Goal: Task Accomplishment & Management: Use online tool/utility

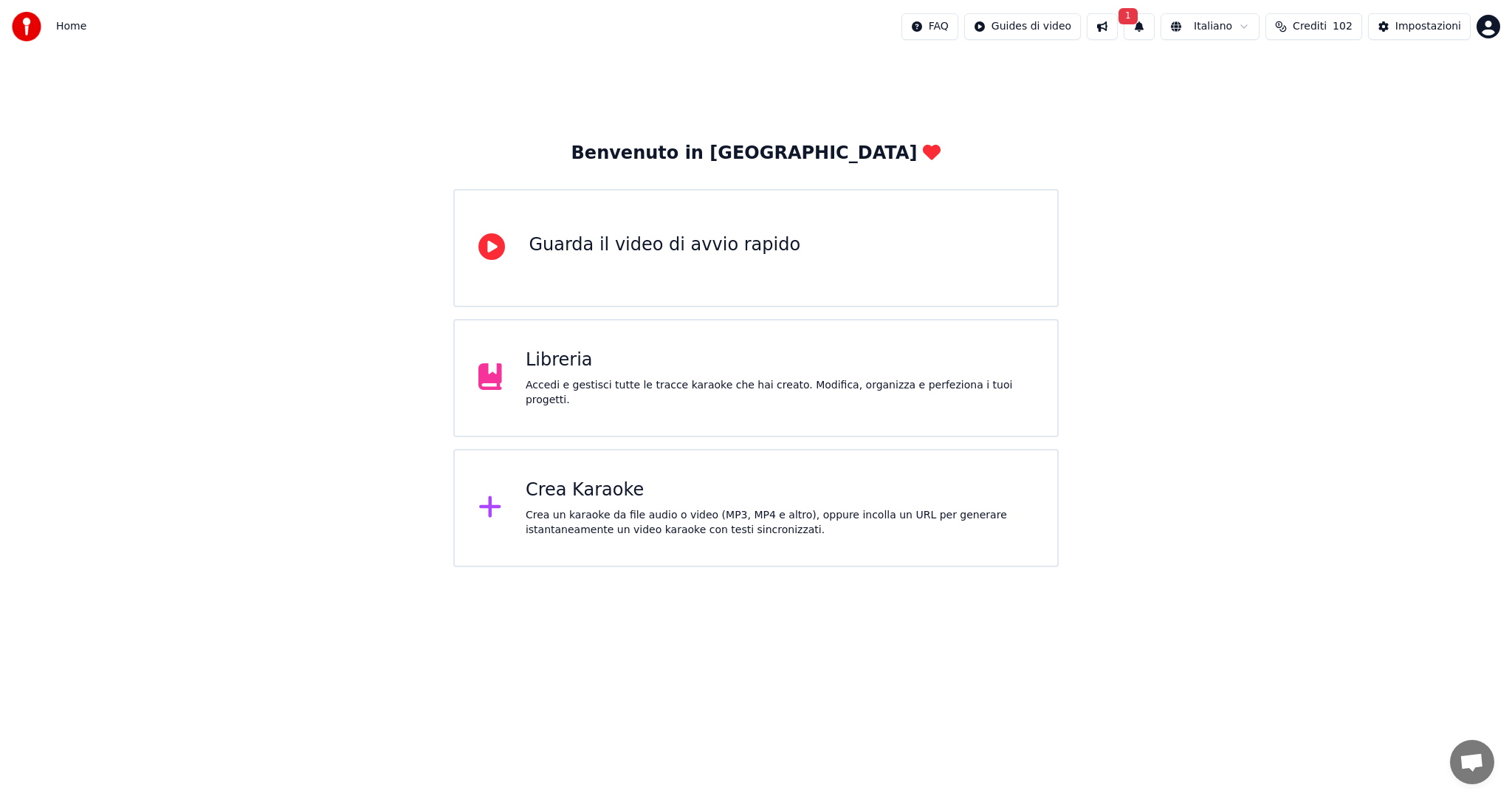
click at [601, 492] on div "Crea Karaoke" at bounding box center [780, 490] width 508 height 24
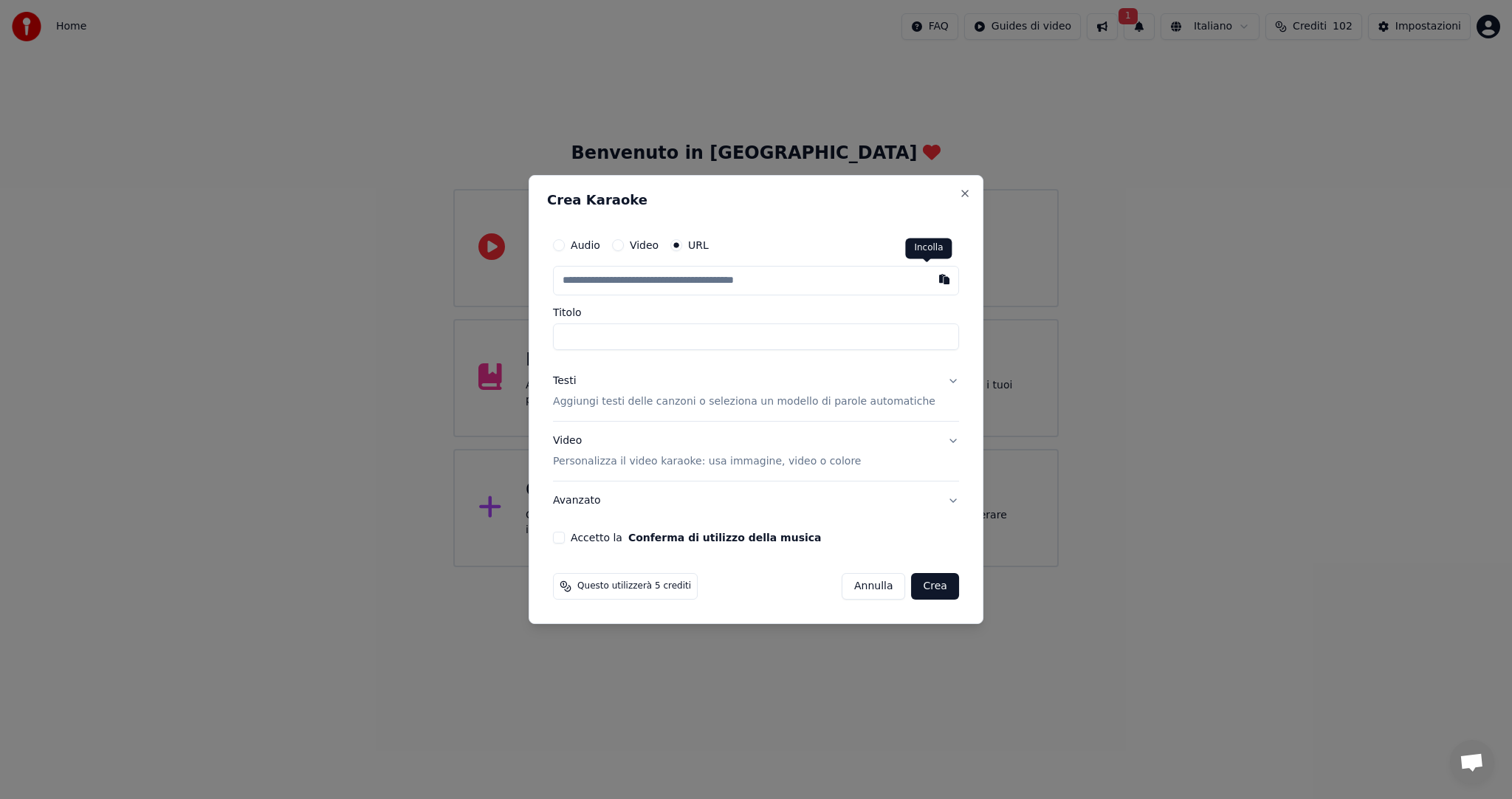
click at [929, 284] on button "button" at bounding box center [944, 279] width 30 height 27
type input "**********"
click at [570, 532] on div "Accetto la Conferma di utilizzo della musica" at bounding box center [756, 538] width 406 height 12
click at [565, 538] on button "Accetto la Conferma di utilizzo della musica" at bounding box center [559, 538] width 12 height 12
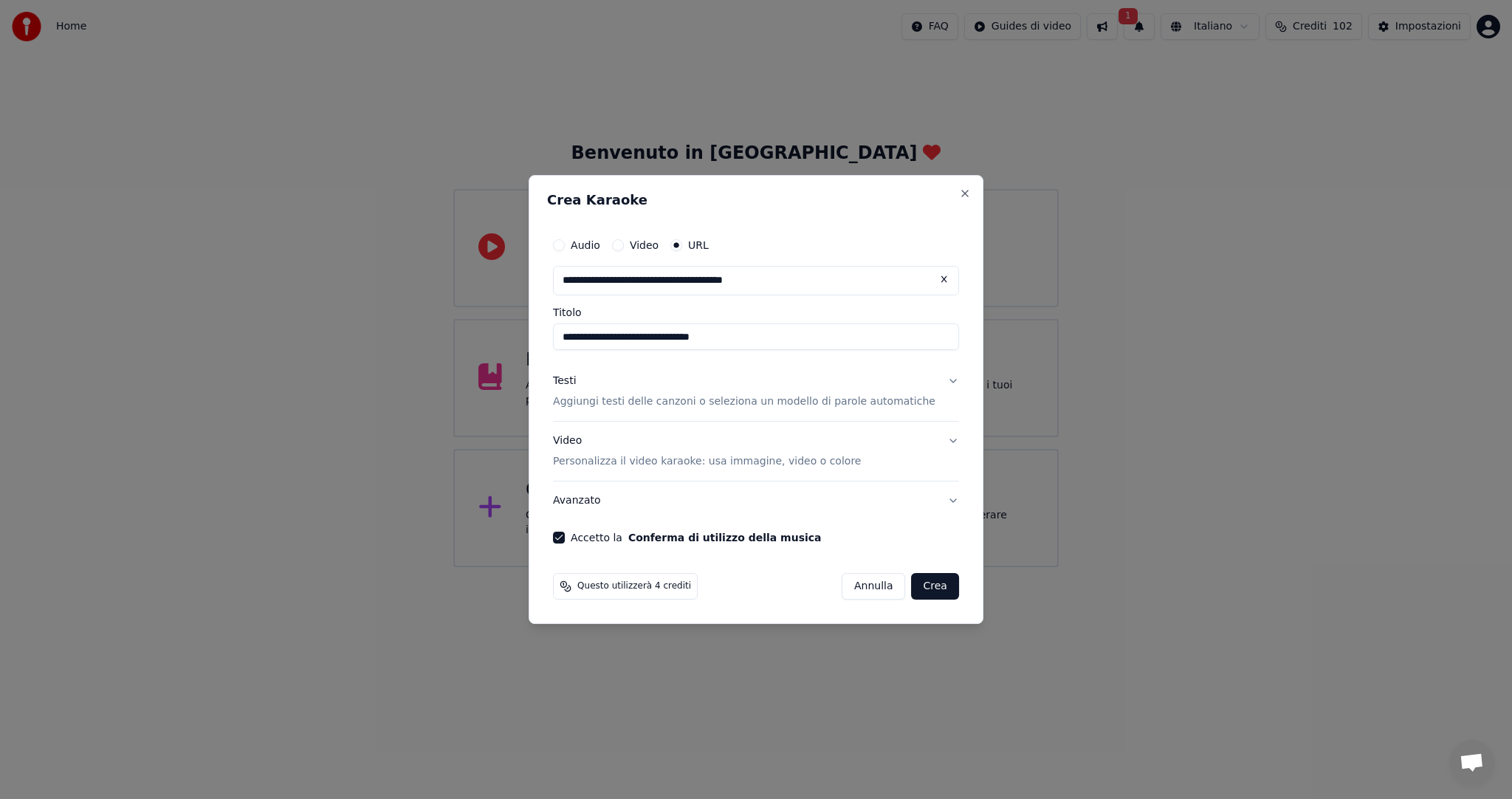
click at [920, 586] on button "Crea" at bounding box center [935, 586] width 47 height 27
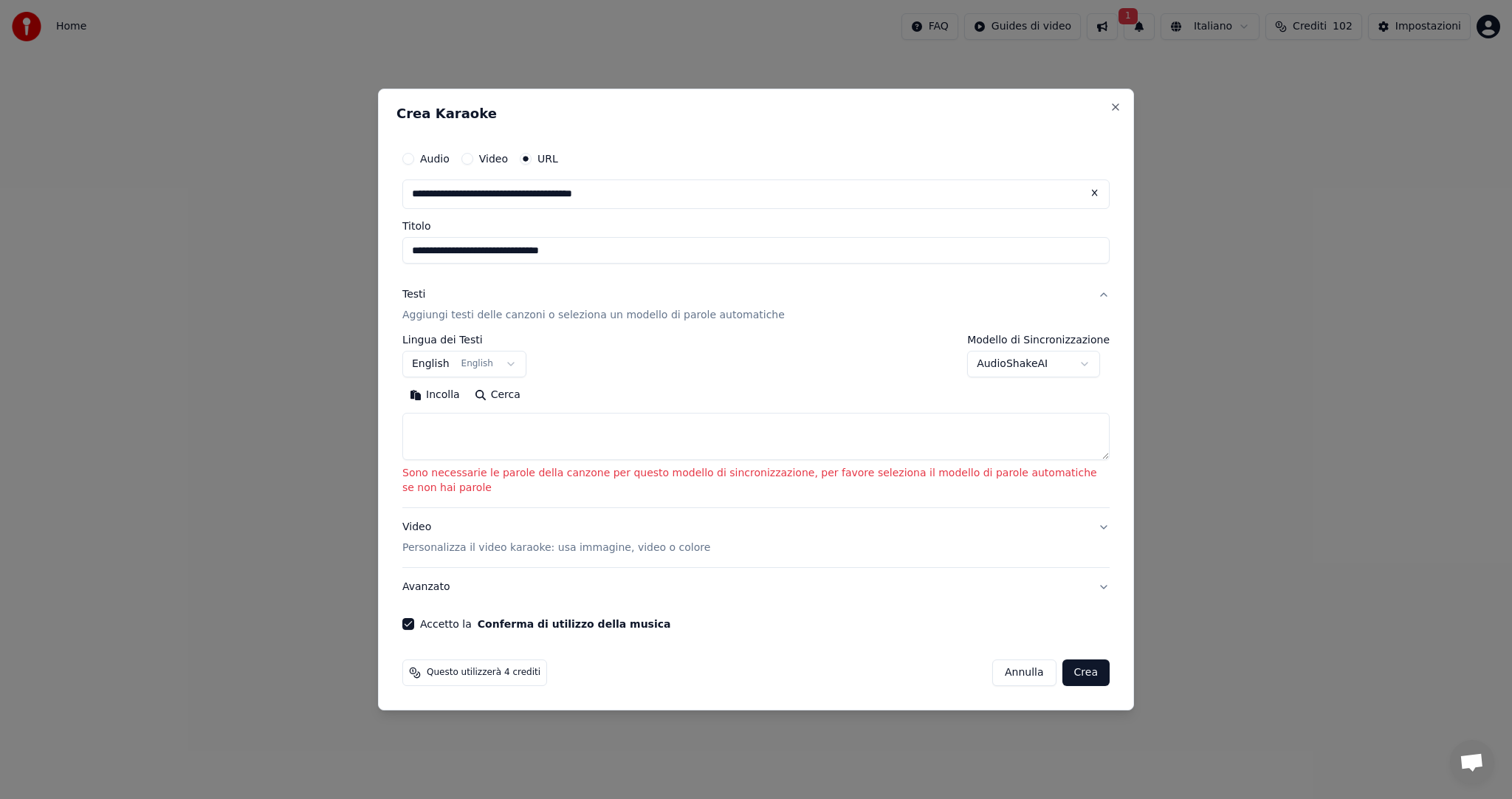
click at [503, 369] on body "**********" at bounding box center [756, 283] width 1512 height 567
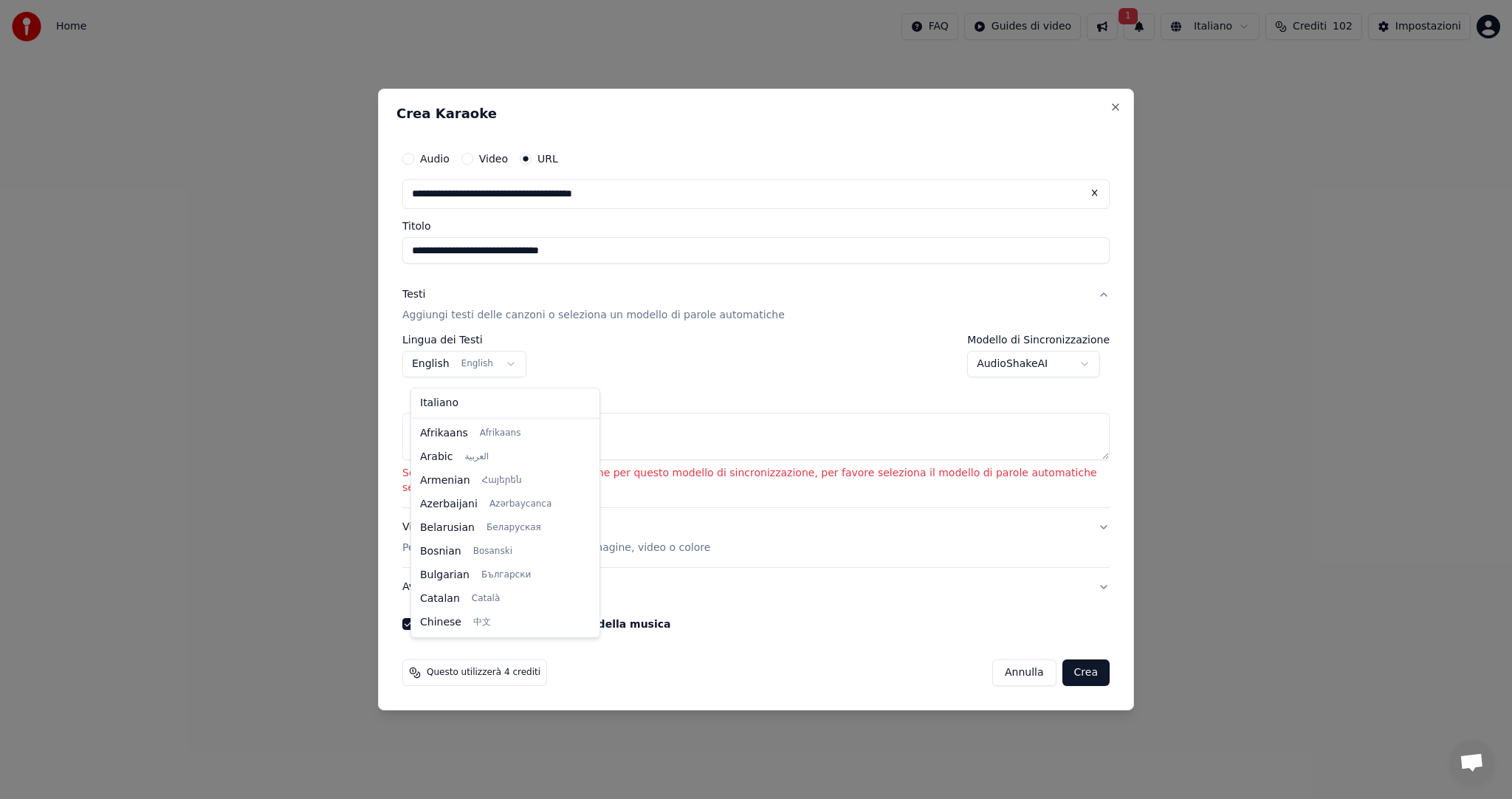
scroll to position [118, 0]
select select "**"
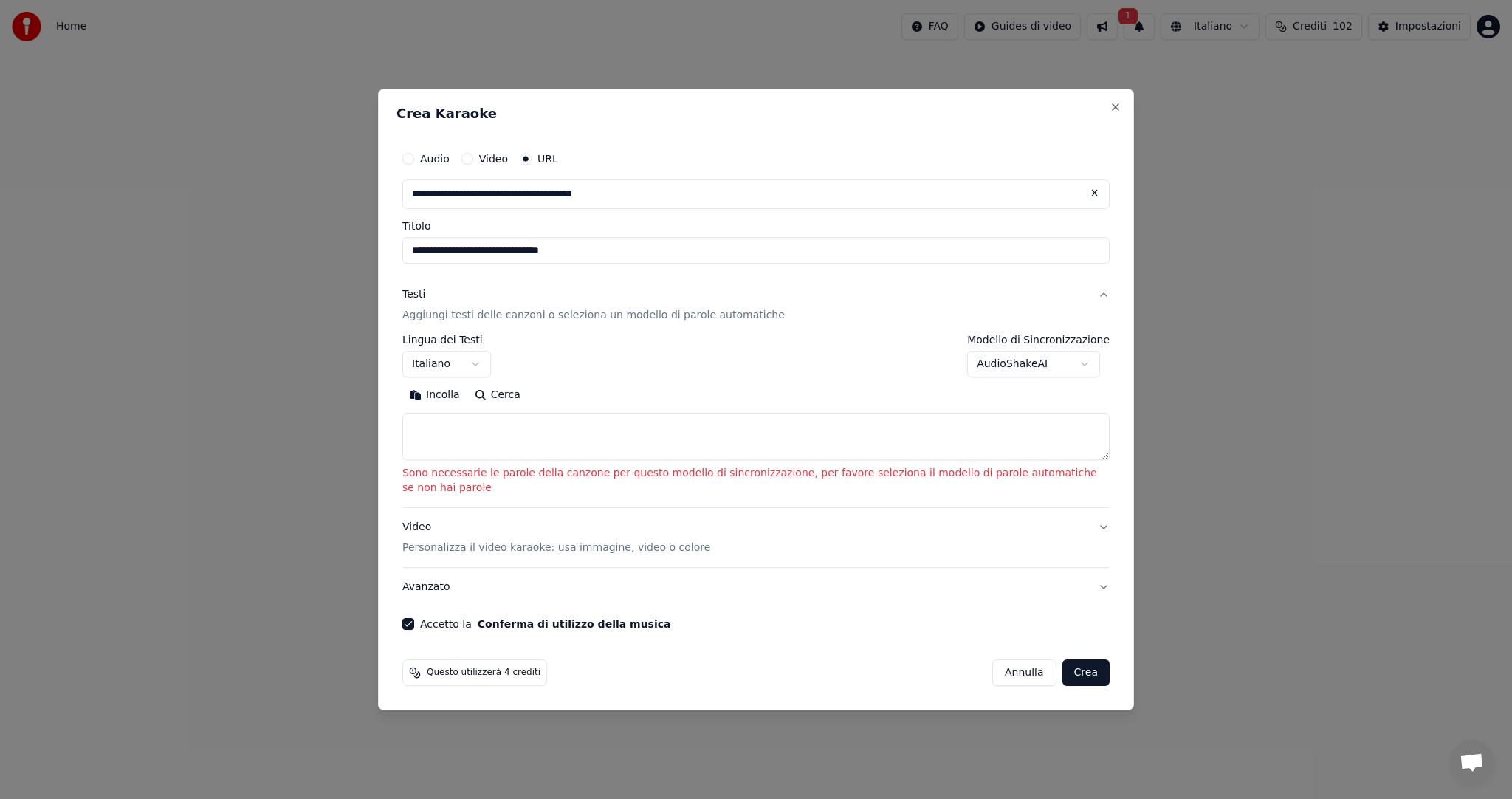
click at [507, 396] on button "Cerca" at bounding box center [498, 395] width 61 height 24
click at [1087, 376] on body "**********" at bounding box center [756, 283] width 1512 height 567
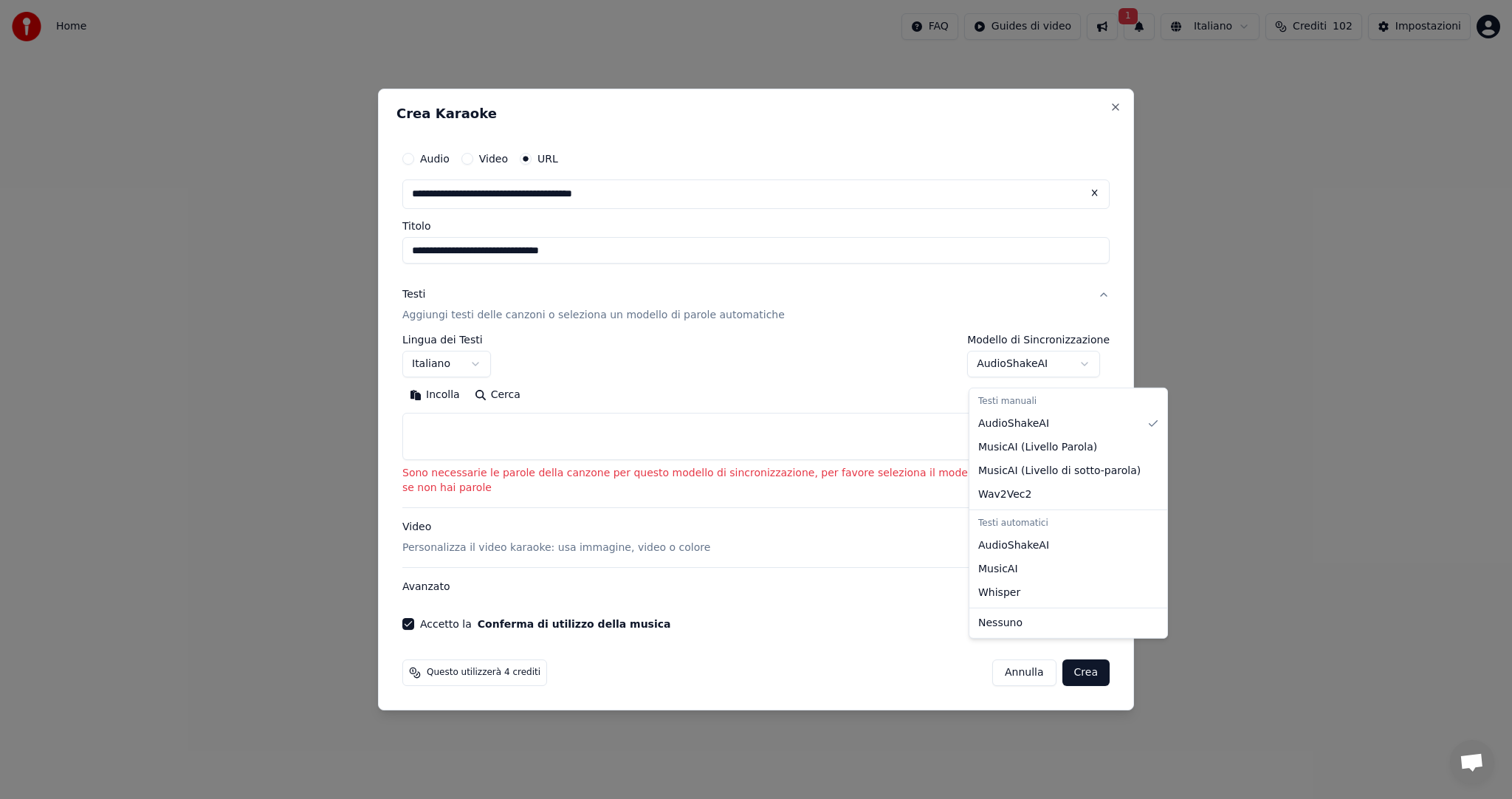
select select "**********"
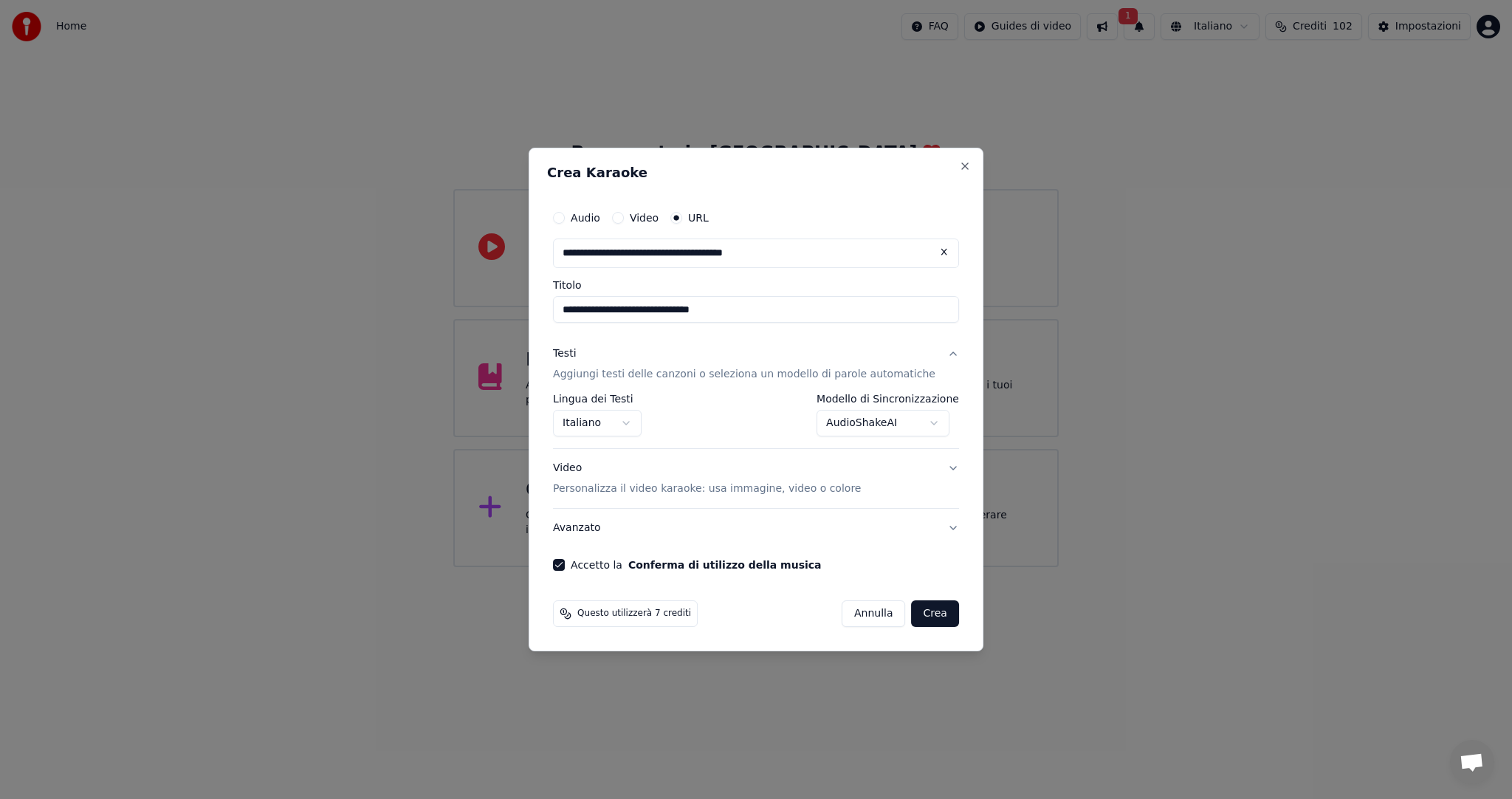
click at [920, 619] on button "Crea" at bounding box center [935, 613] width 47 height 27
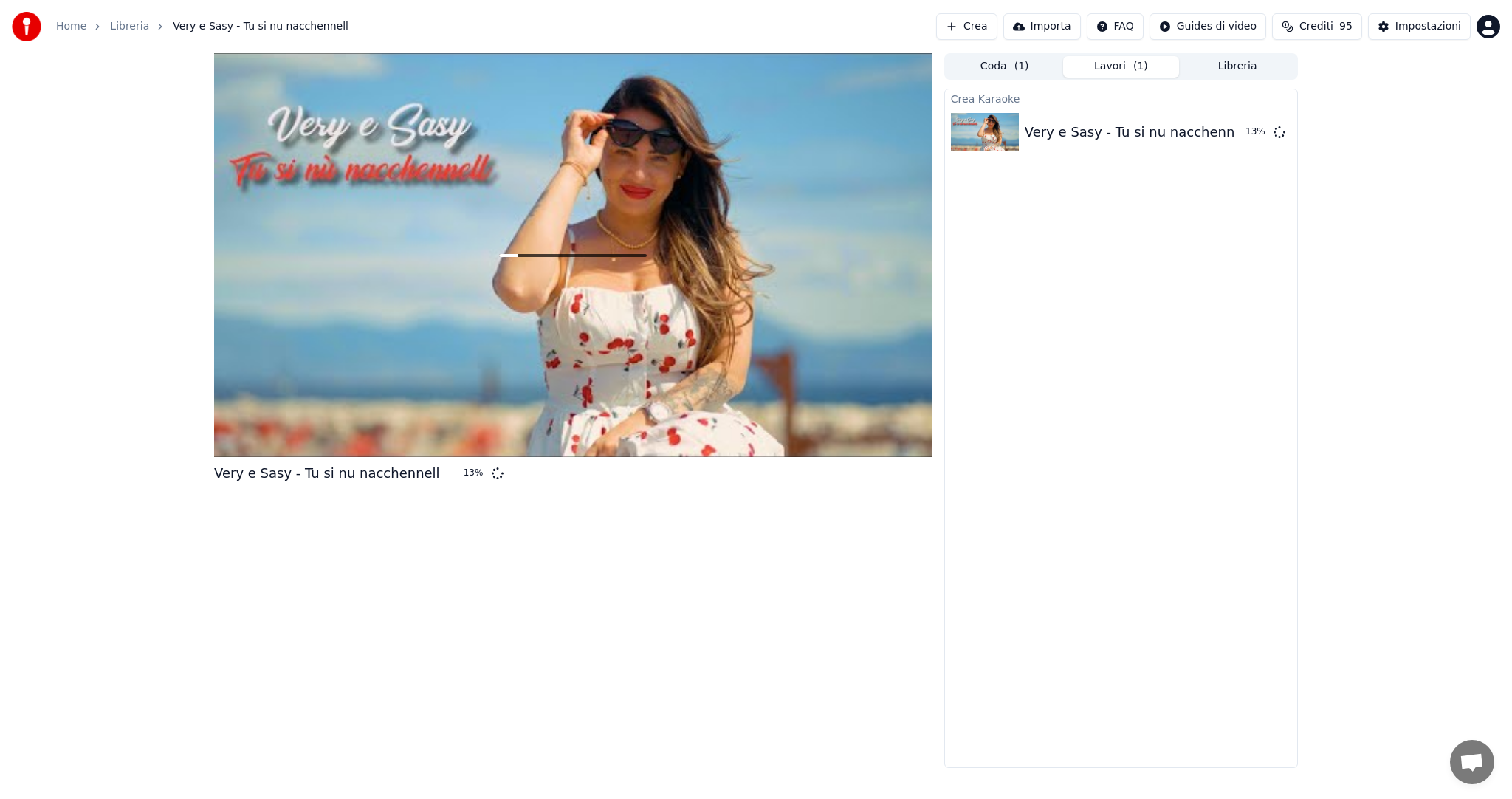
click at [989, 27] on button "Crea" at bounding box center [967, 26] width 61 height 27
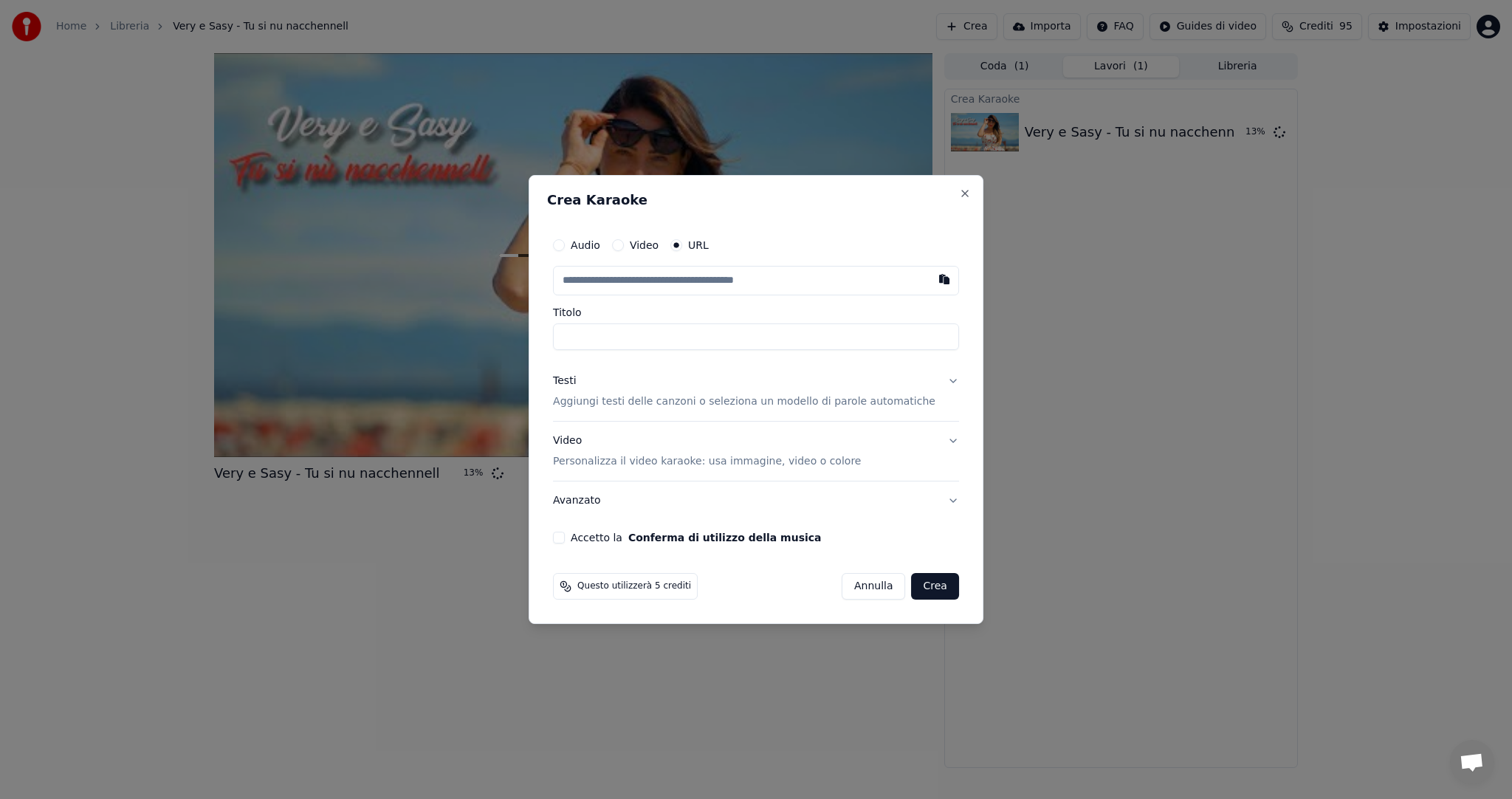
click at [709, 245] on label "URL" at bounding box center [699, 246] width 21 height 10
click at [682, 245] on button "URL" at bounding box center [677, 246] width 12 height 12
click at [929, 274] on button "button" at bounding box center [944, 279] width 30 height 27
type input "**********"
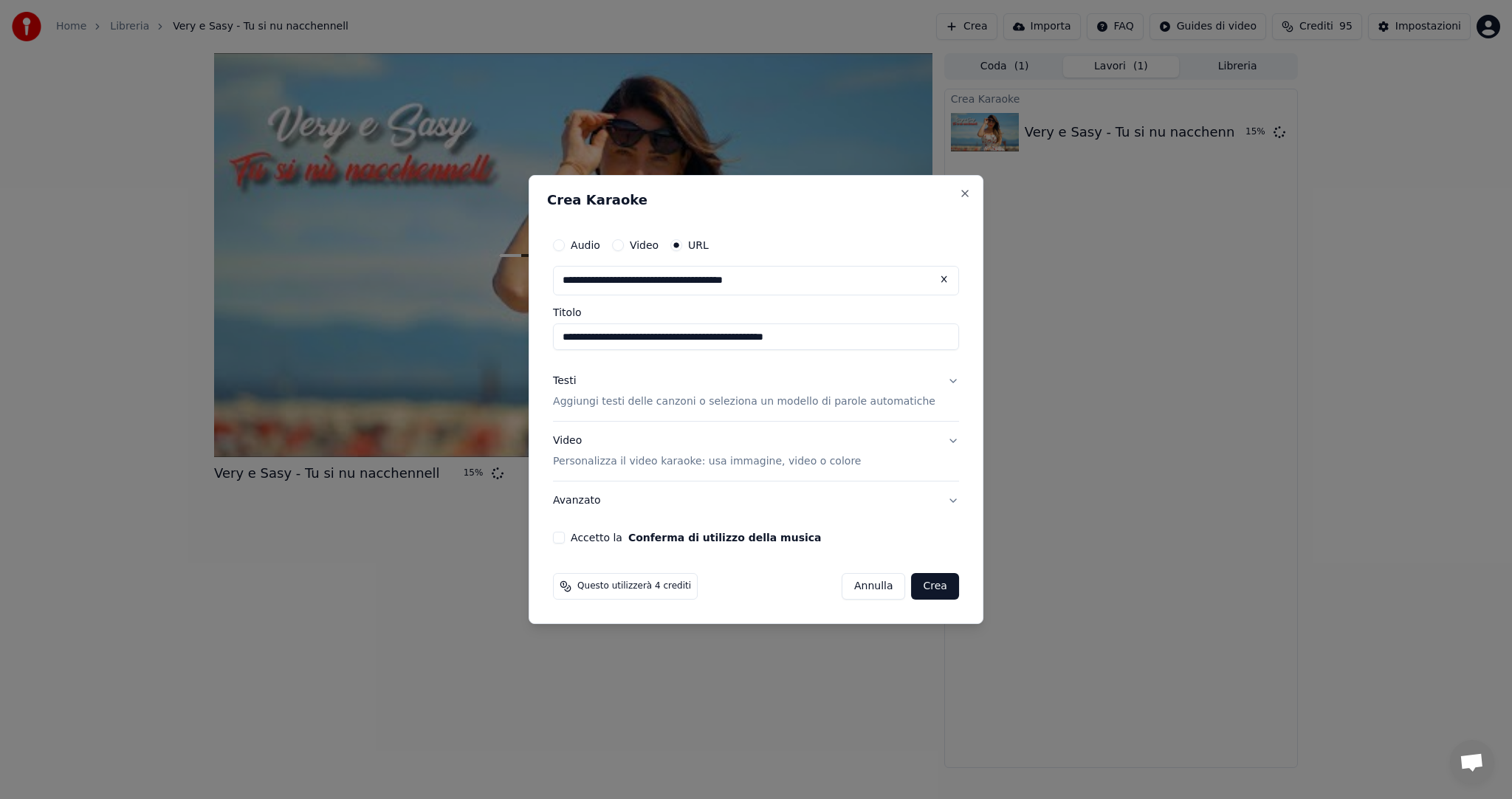
click at [565, 539] on button "Accetto la Conferma di utilizzo della musica" at bounding box center [559, 538] width 12 height 12
click at [912, 582] on button "Crea" at bounding box center [935, 586] width 47 height 27
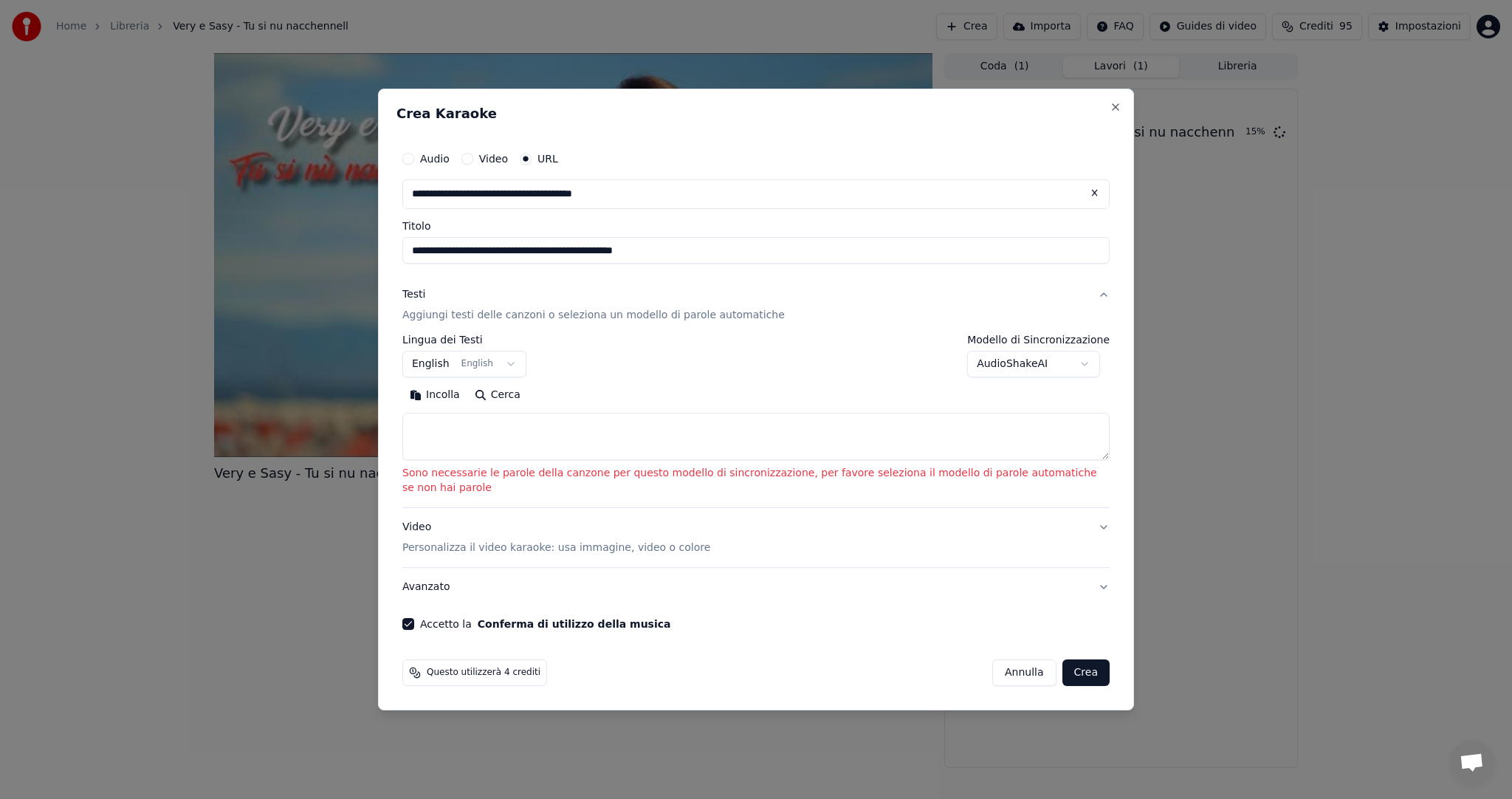
click at [507, 369] on body "**********" at bounding box center [756, 399] width 1512 height 799
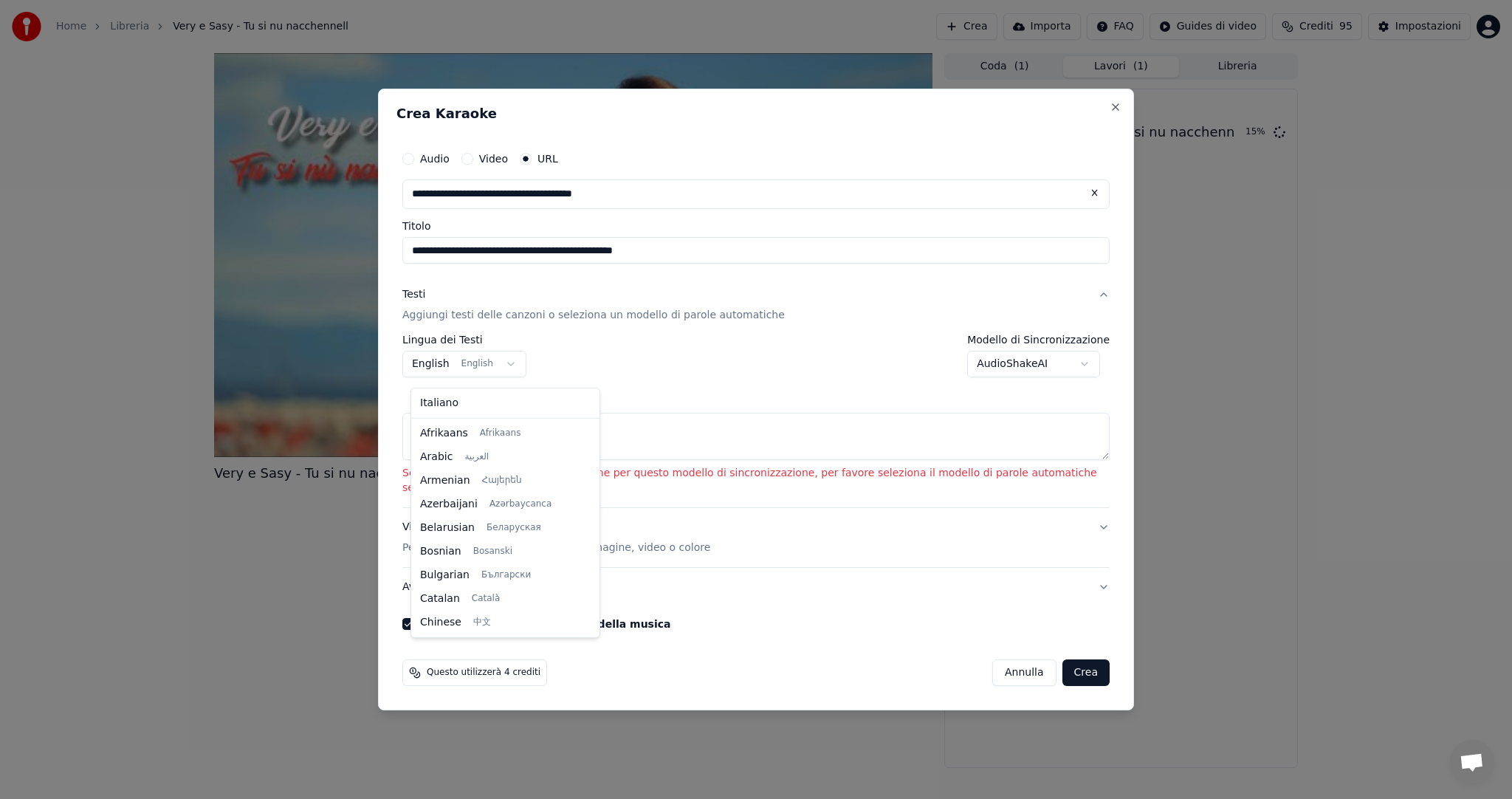
scroll to position [118, 0]
select select "**"
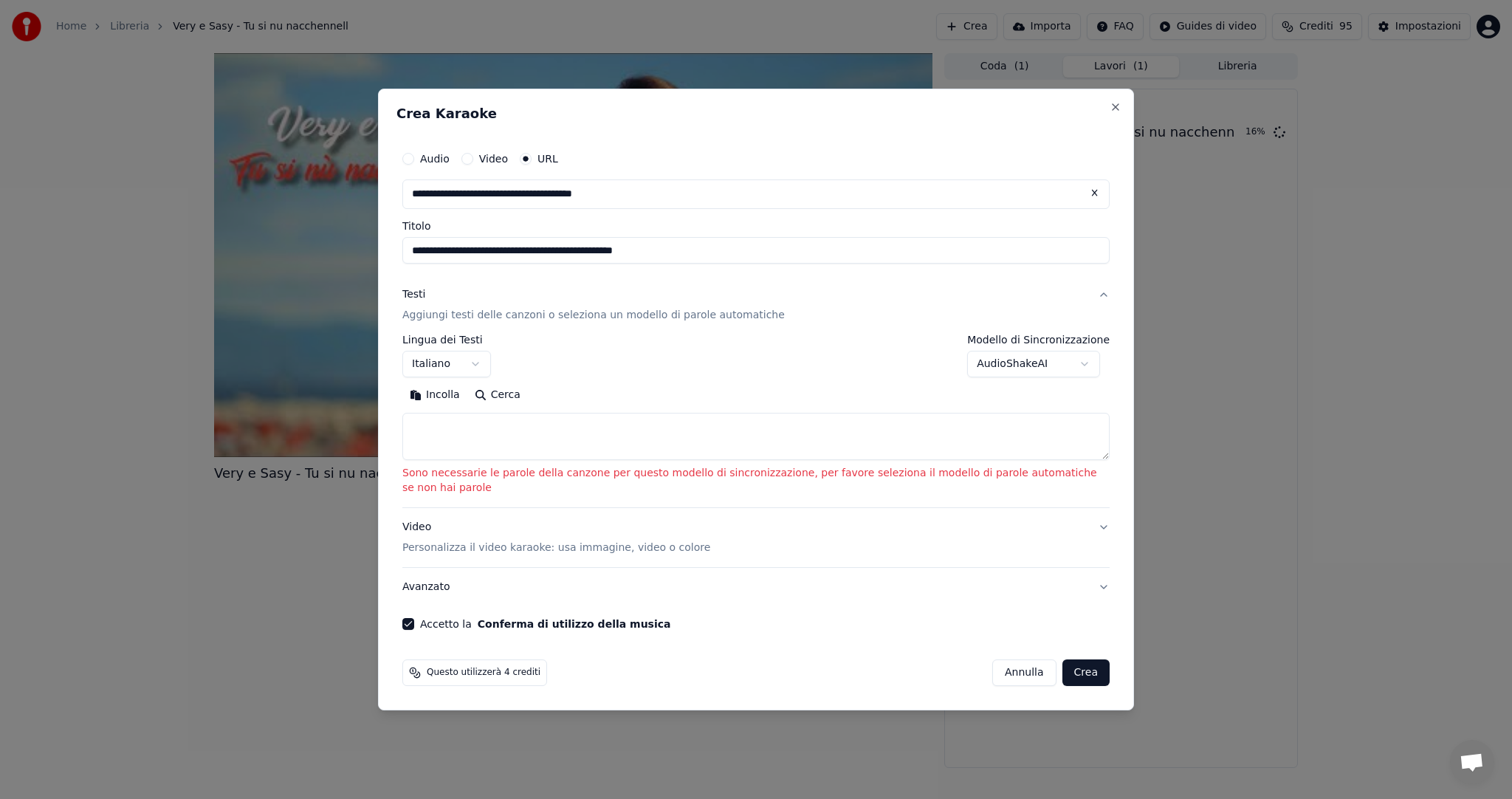
click at [1083, 369] on body "**********" at bounding box center [756, 399] width 1512 height 799
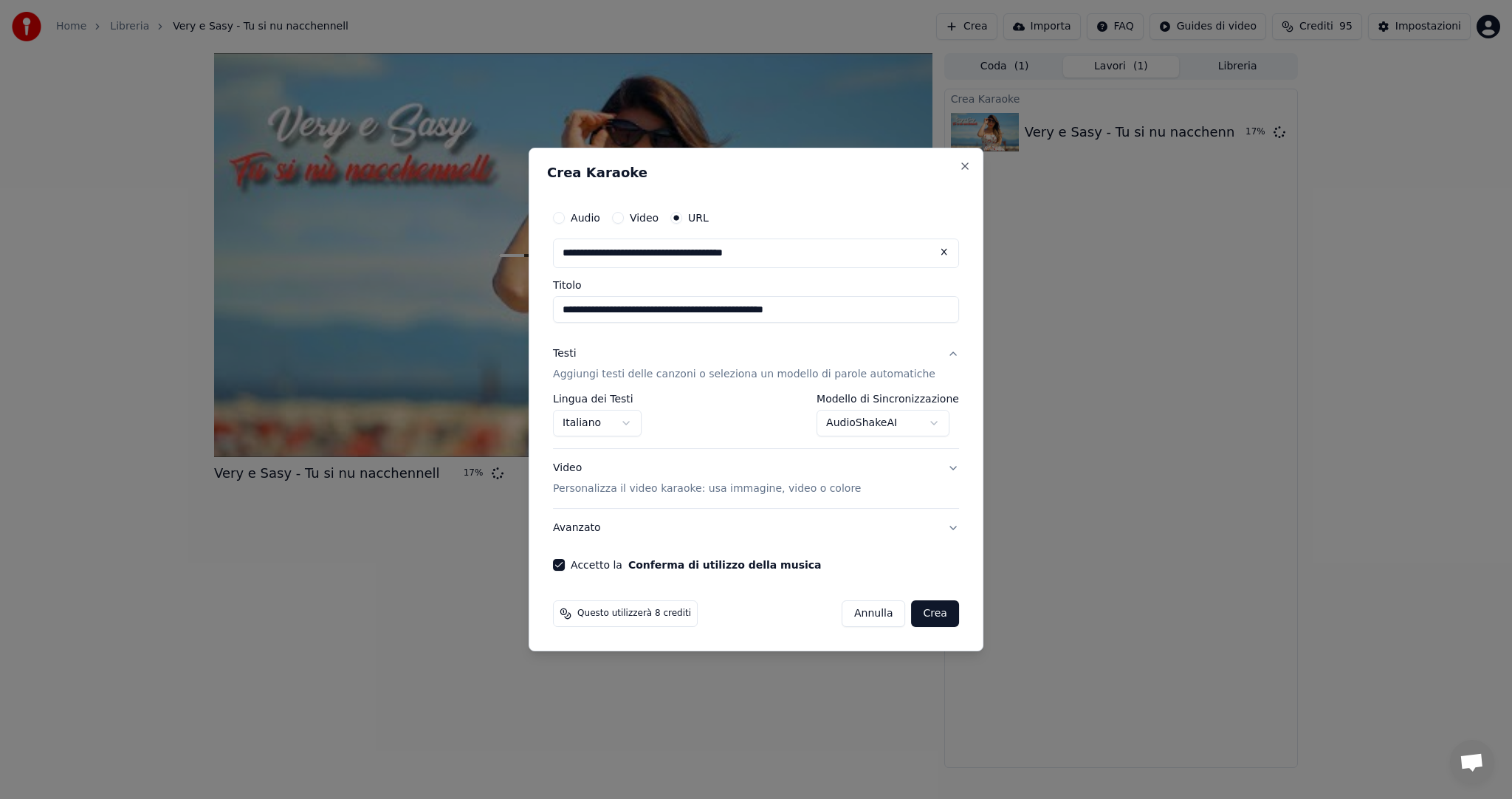
click at [921, 611] on button "Crea" at bounding box center [935, 613] width 47 height 27
select select "**********"
select select
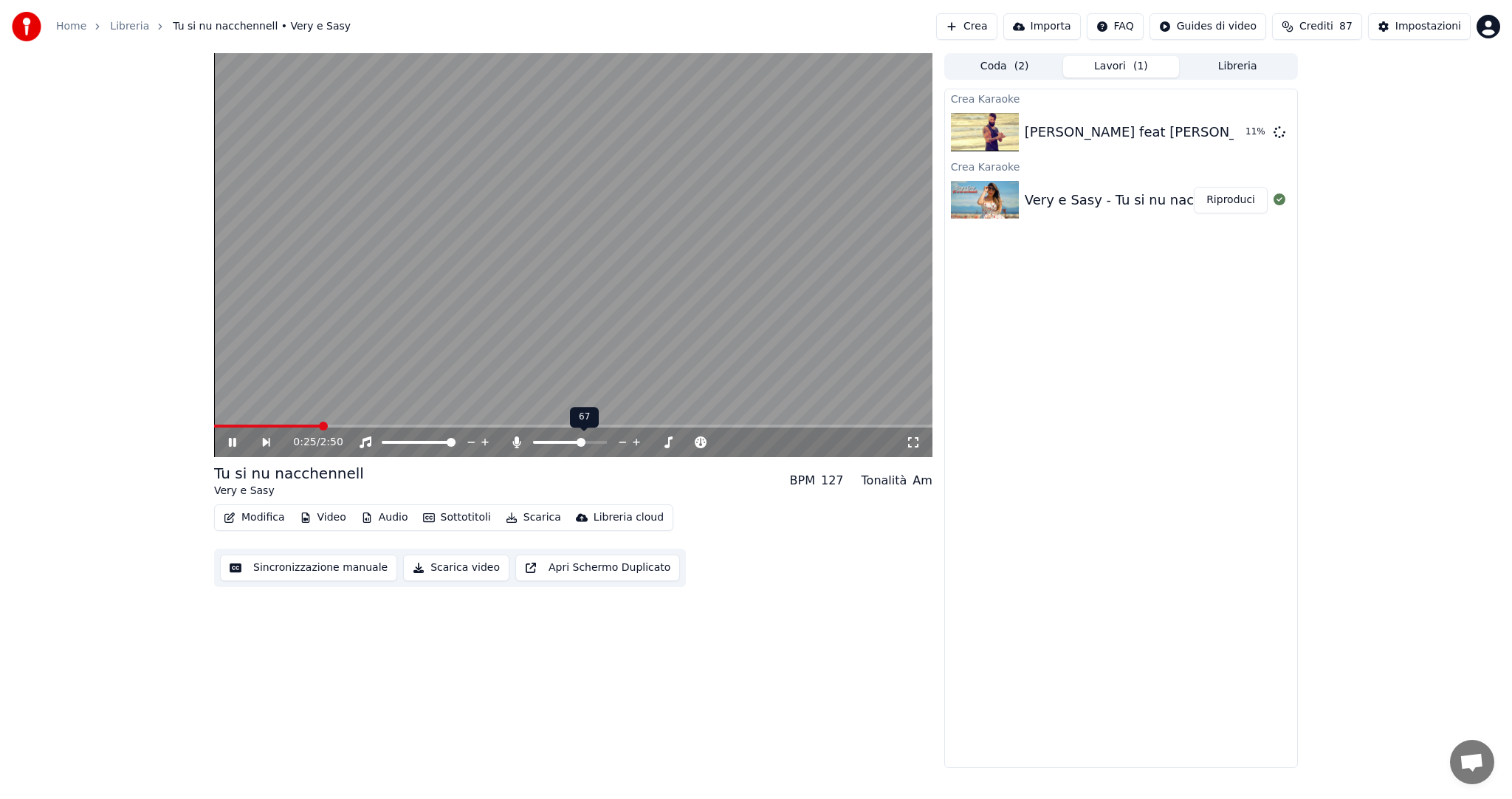
click at [583, 438] on span at bounding box center [581, 443] width 9 height 9
click at [533, 444] on span at bounding box center [537, 443] width 9 height 9
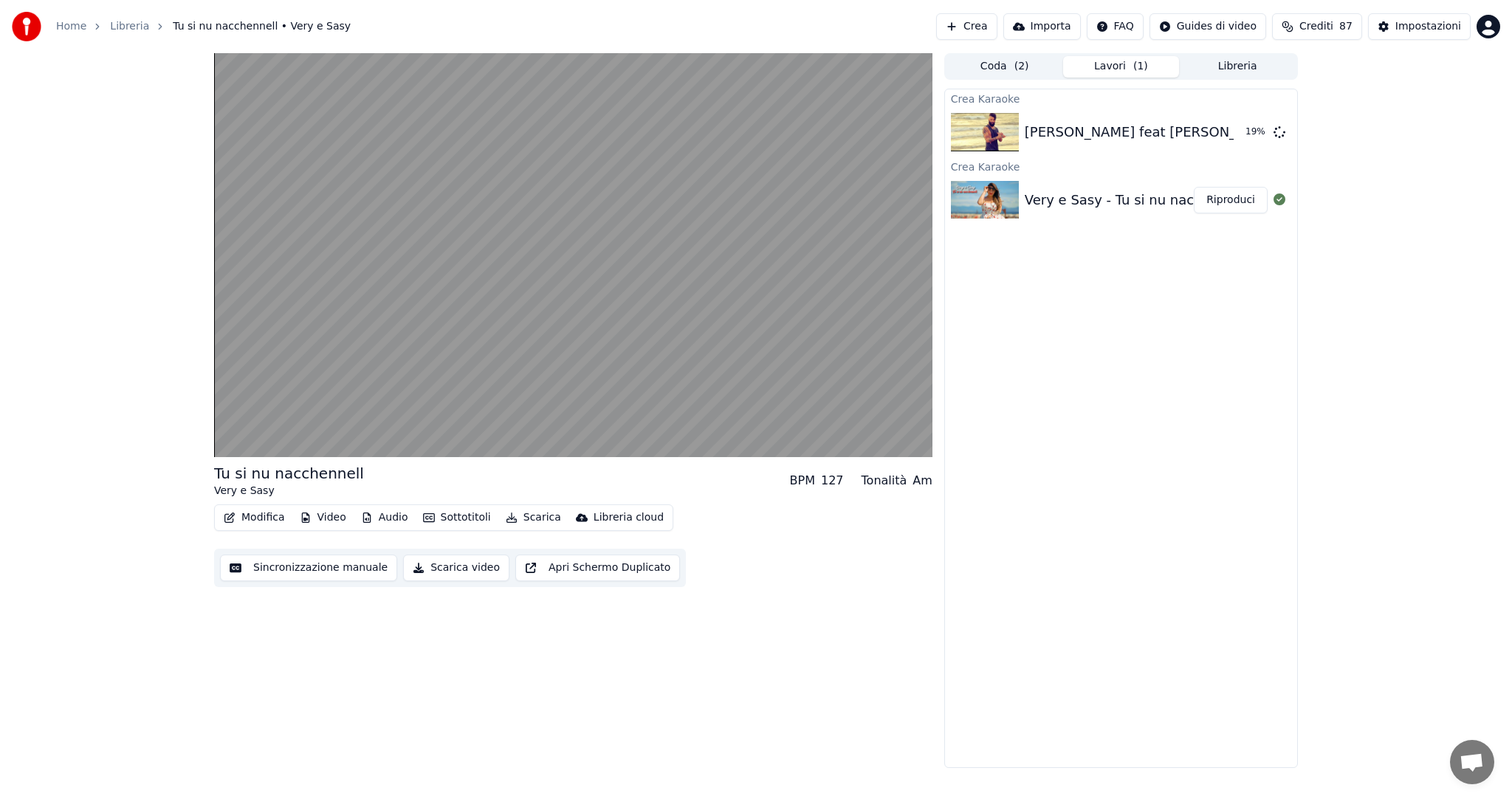
click at [516, 514] on button "Scarica" at bounding box center [533, 518] width 67 height 21
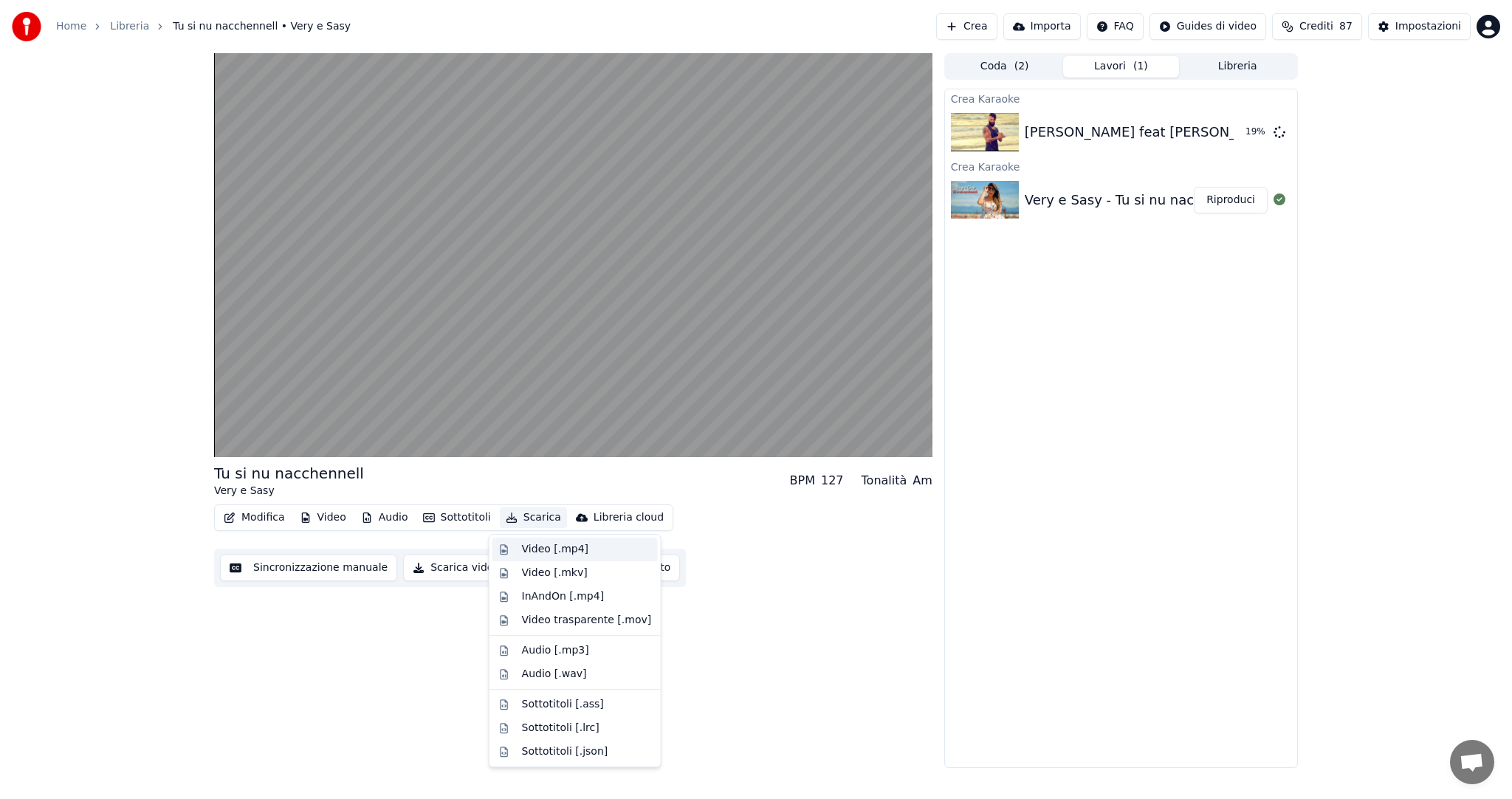
click at [529, 546] on div "Video [.mp4]" at bounding box center [555, 549] width 66 height 15
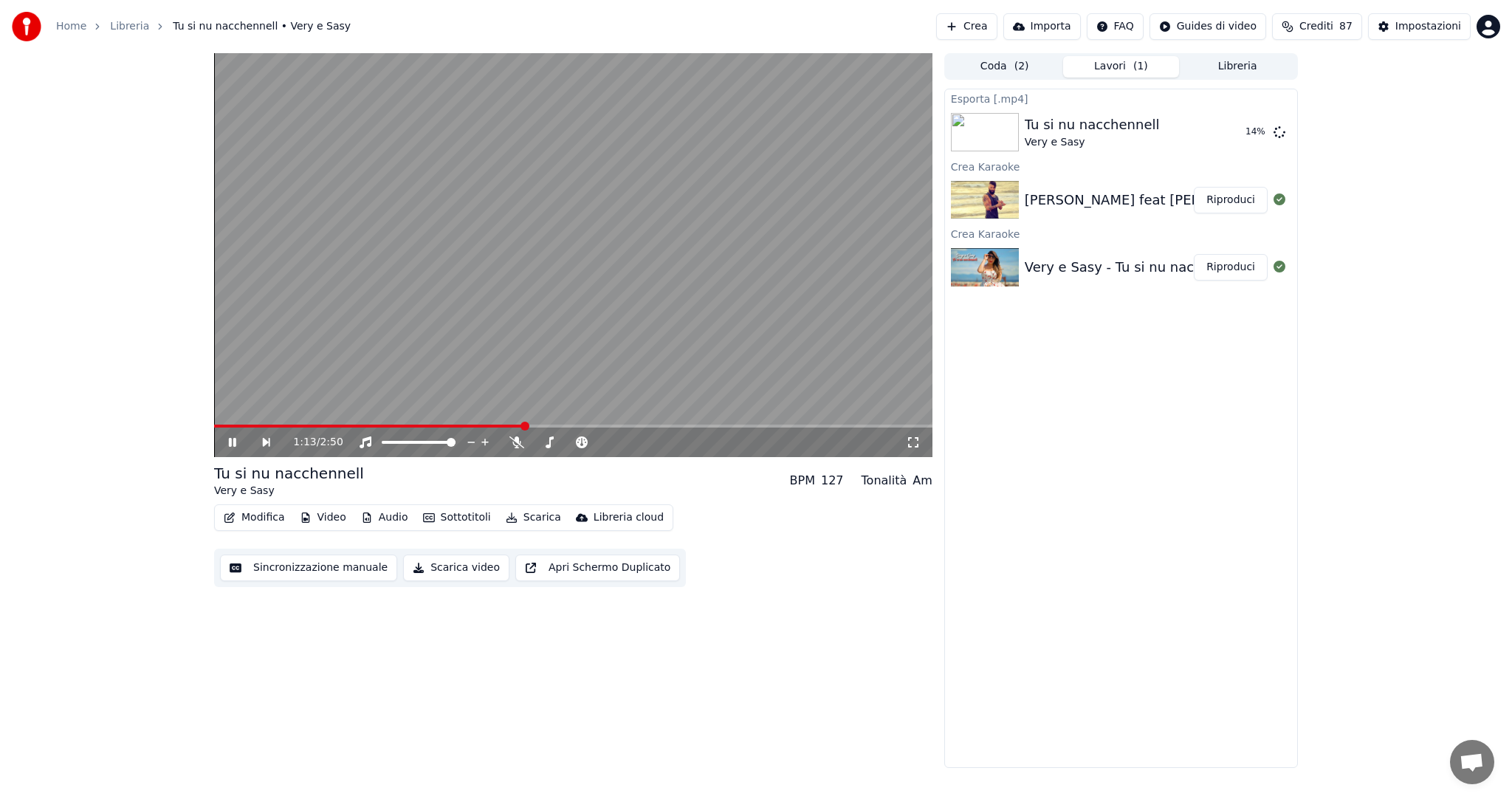
click at [1257, 197] on button "Riproduci" at bounding box center [1231, 200] width 74 height 27
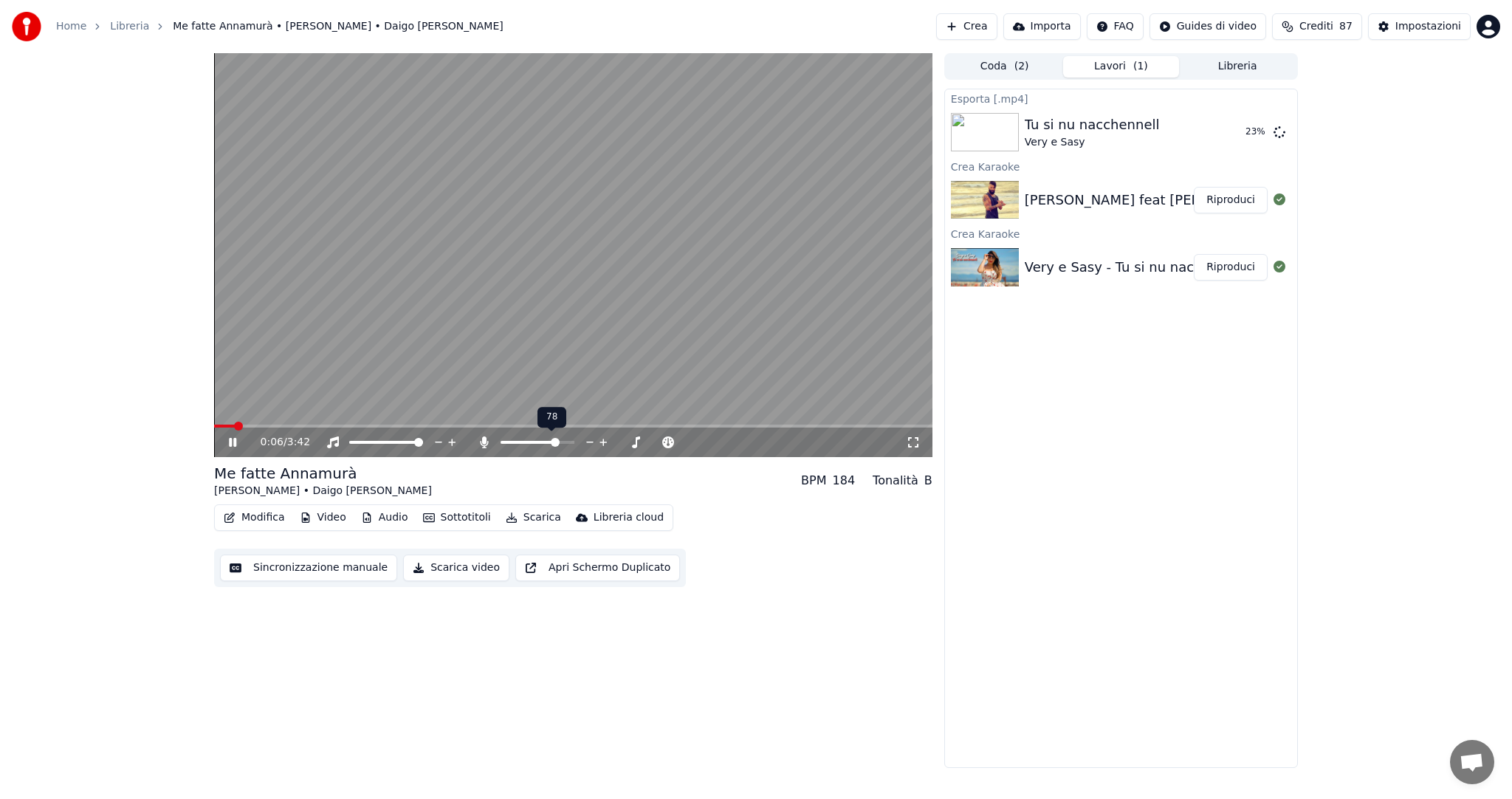
click at [557, 438] on span at bounding box center [555, 443] width 9 height 9
click at [501, 444] on span at bounding box center [505, 443] width 9 height 9
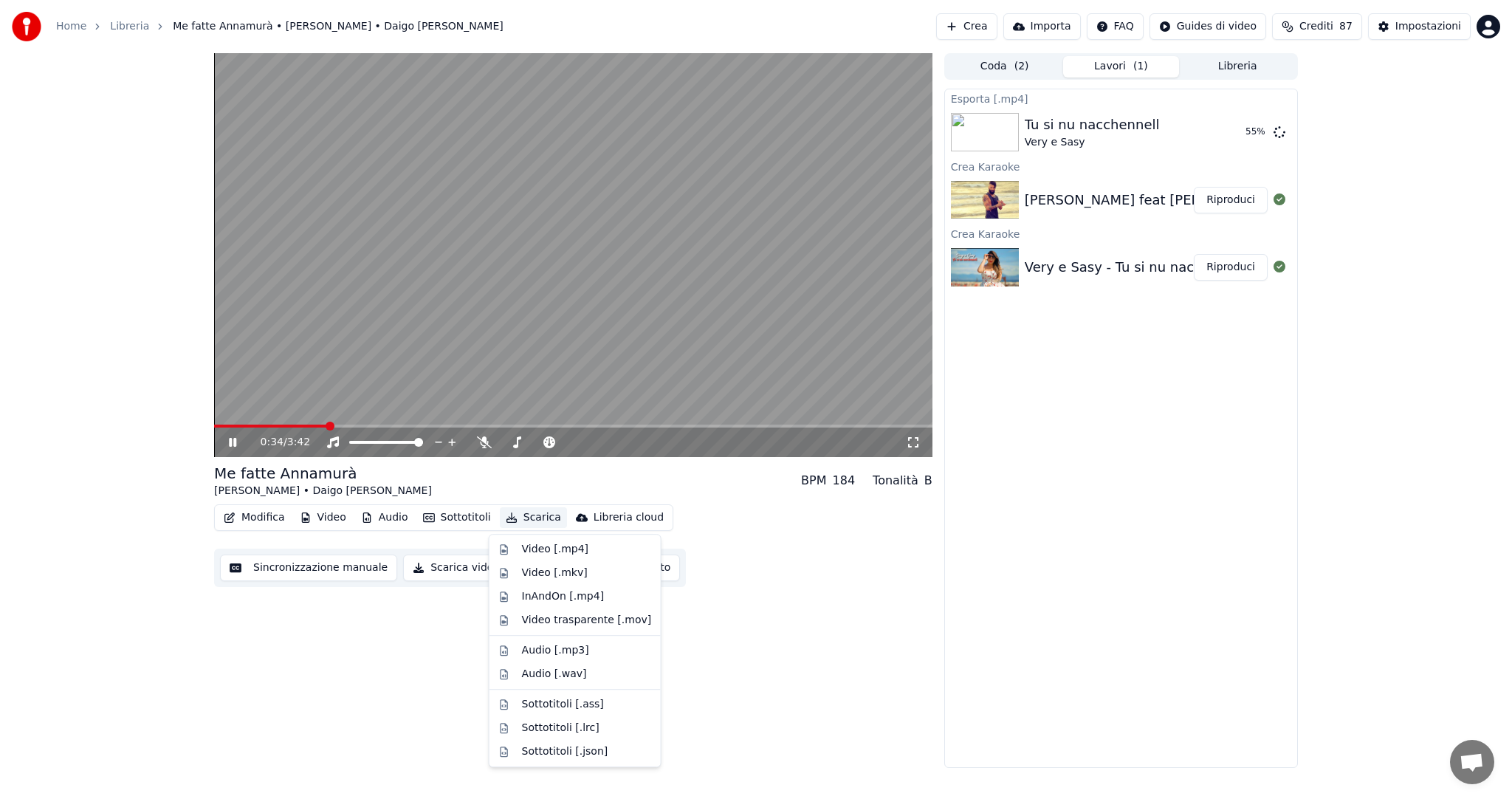
click at [537, 518] on button "Scarica" at bounding box center [533, 518] width 67 height 21
click at [535, 549] on div "Video [.mp4]" at bounding box center [555, 549] width 66 height 15
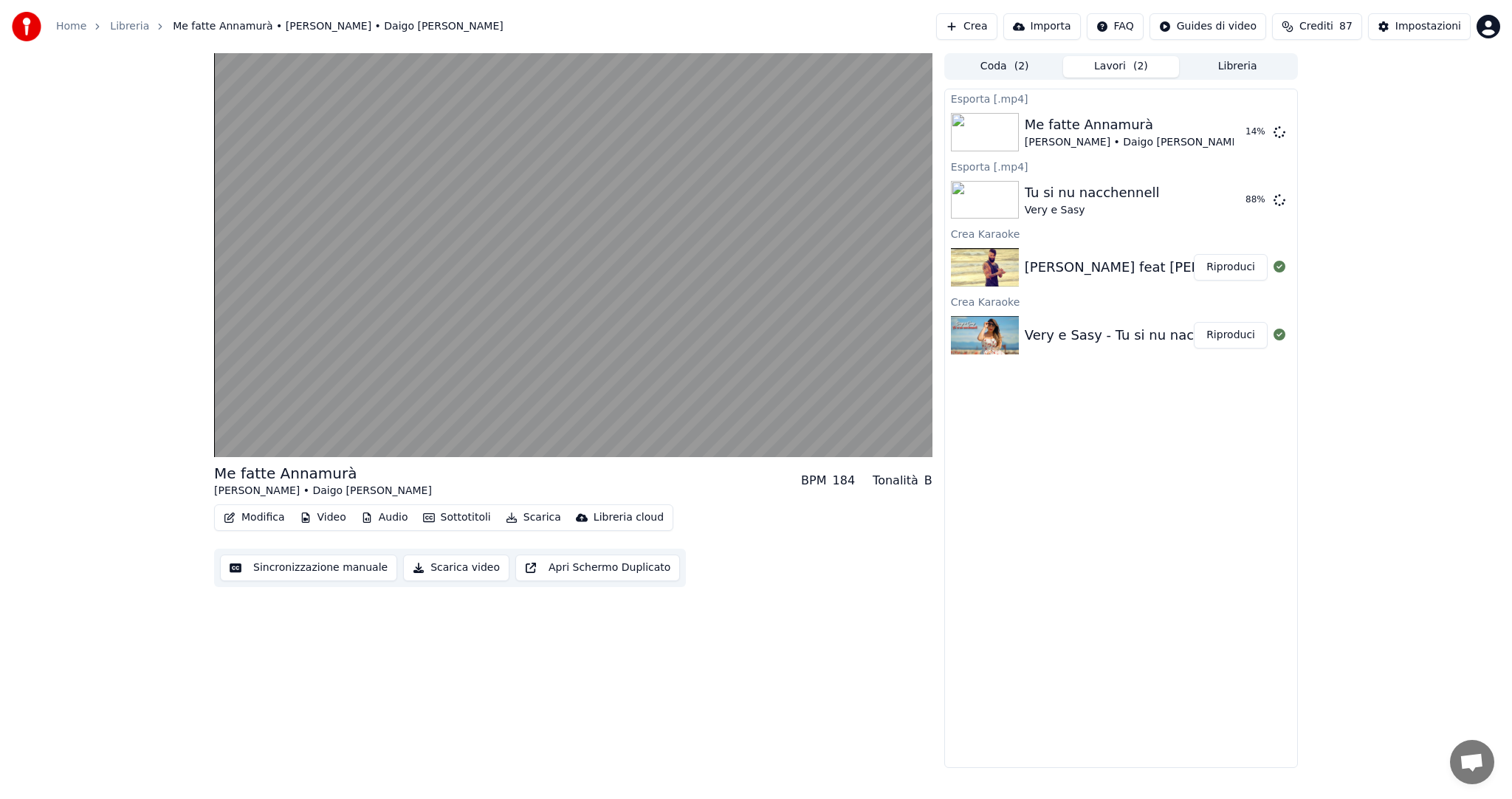
click at [387, 517] on button "Audio" at bounding box center [385, 518] width 59 height 21
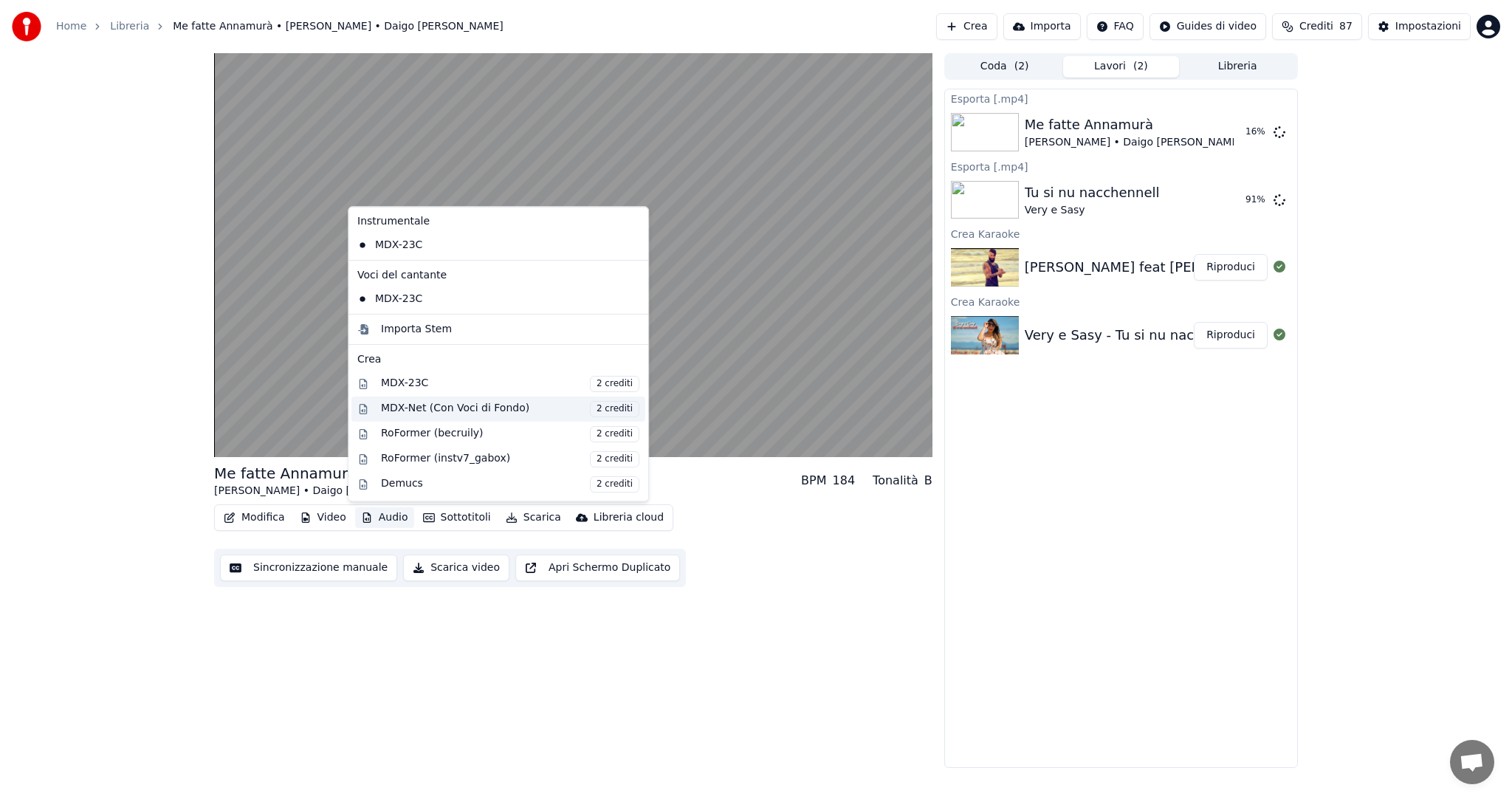
click at [435, 406] on div "MDX-Net (Con Voci di Fondo) 2 crediti" at bounding box center [510, 409] width 259 height 17
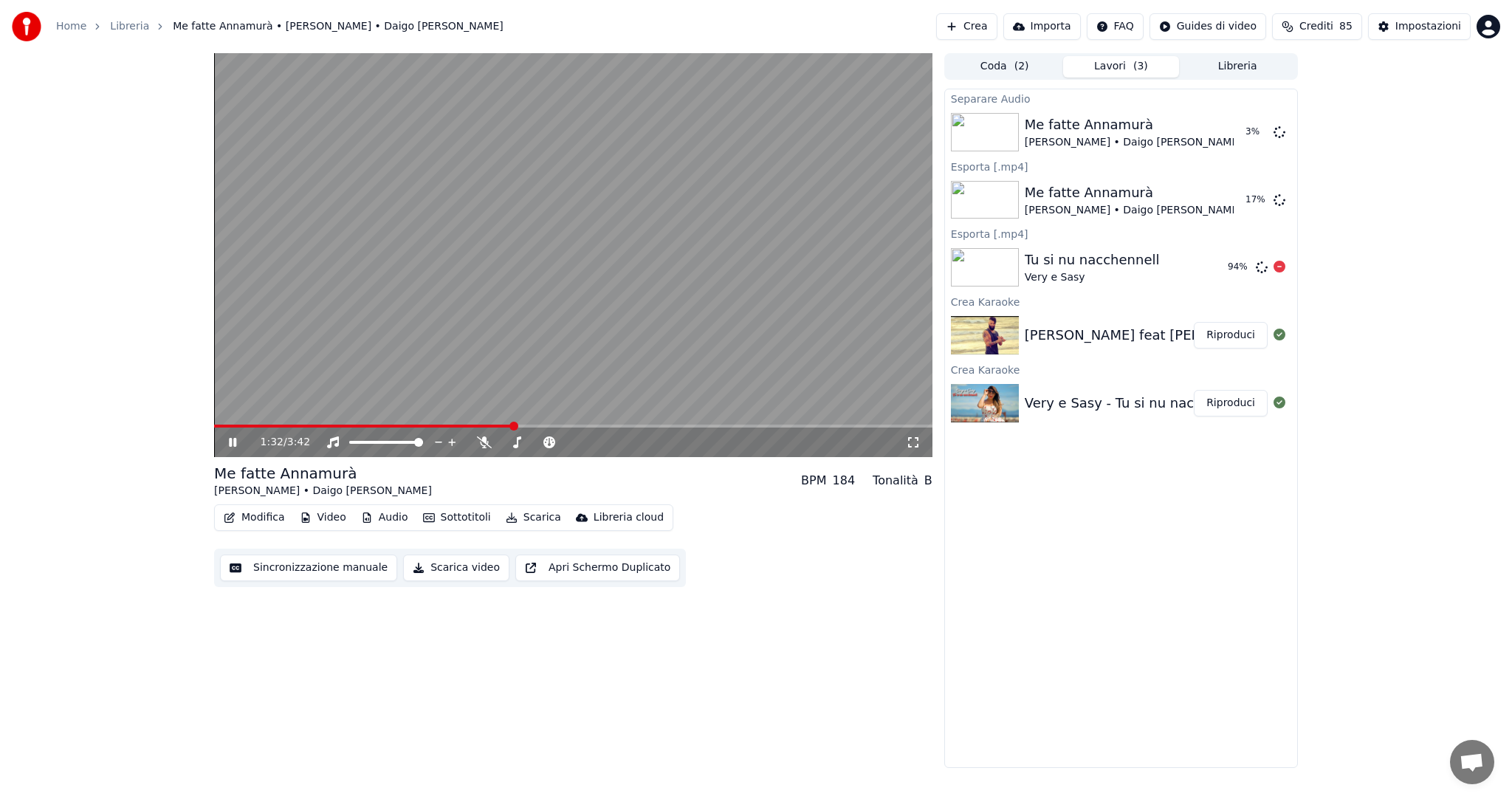
click at [999, 269] on img at bounding box center [985, 267] width 68 height 38
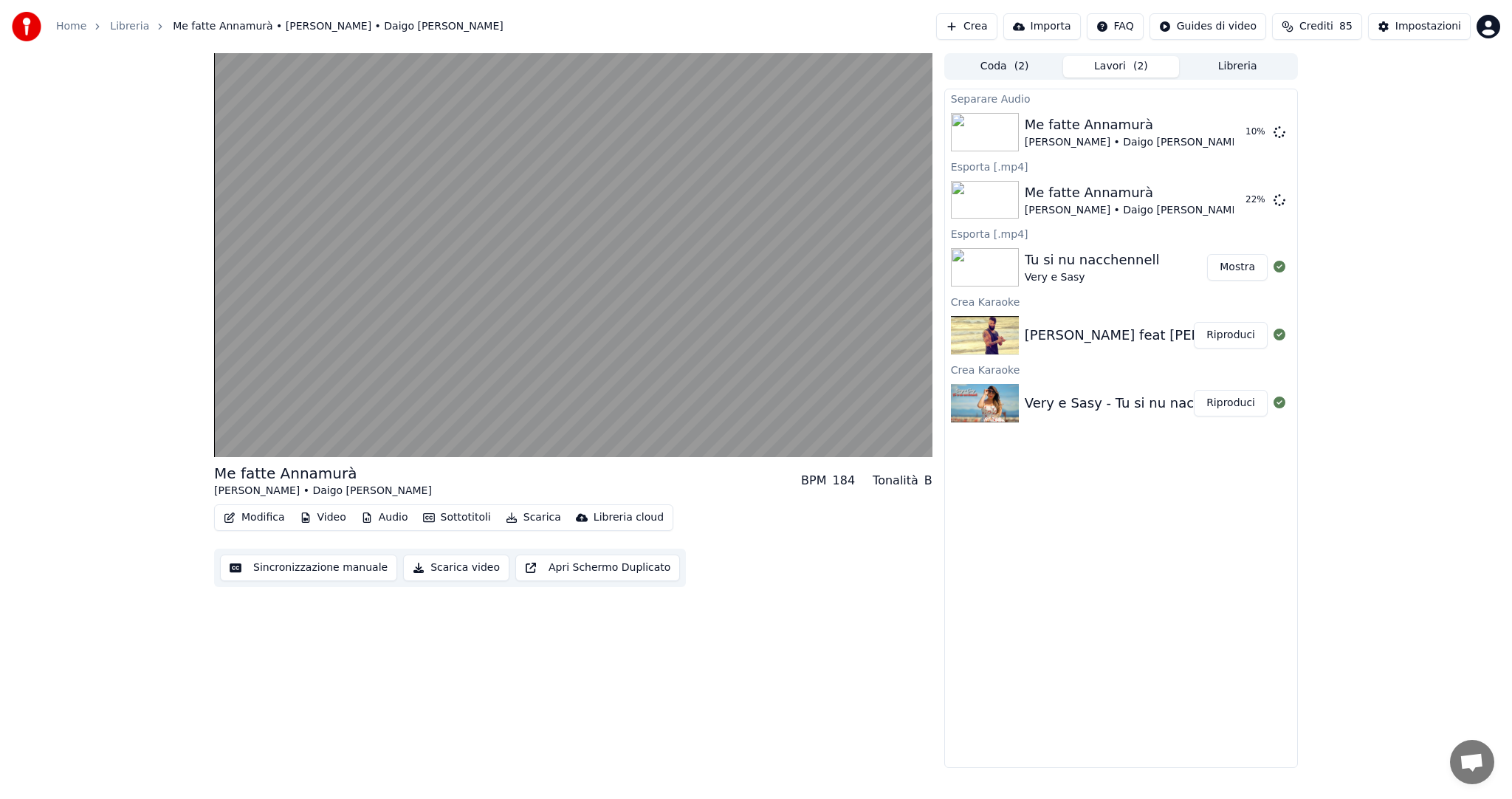
click at [989, 271] on img at bounding box center [985, 267] width 68 height 38
click at [1233, 402] on button "Riproduci" at bounding box center [1231, 403] width 74 height 27
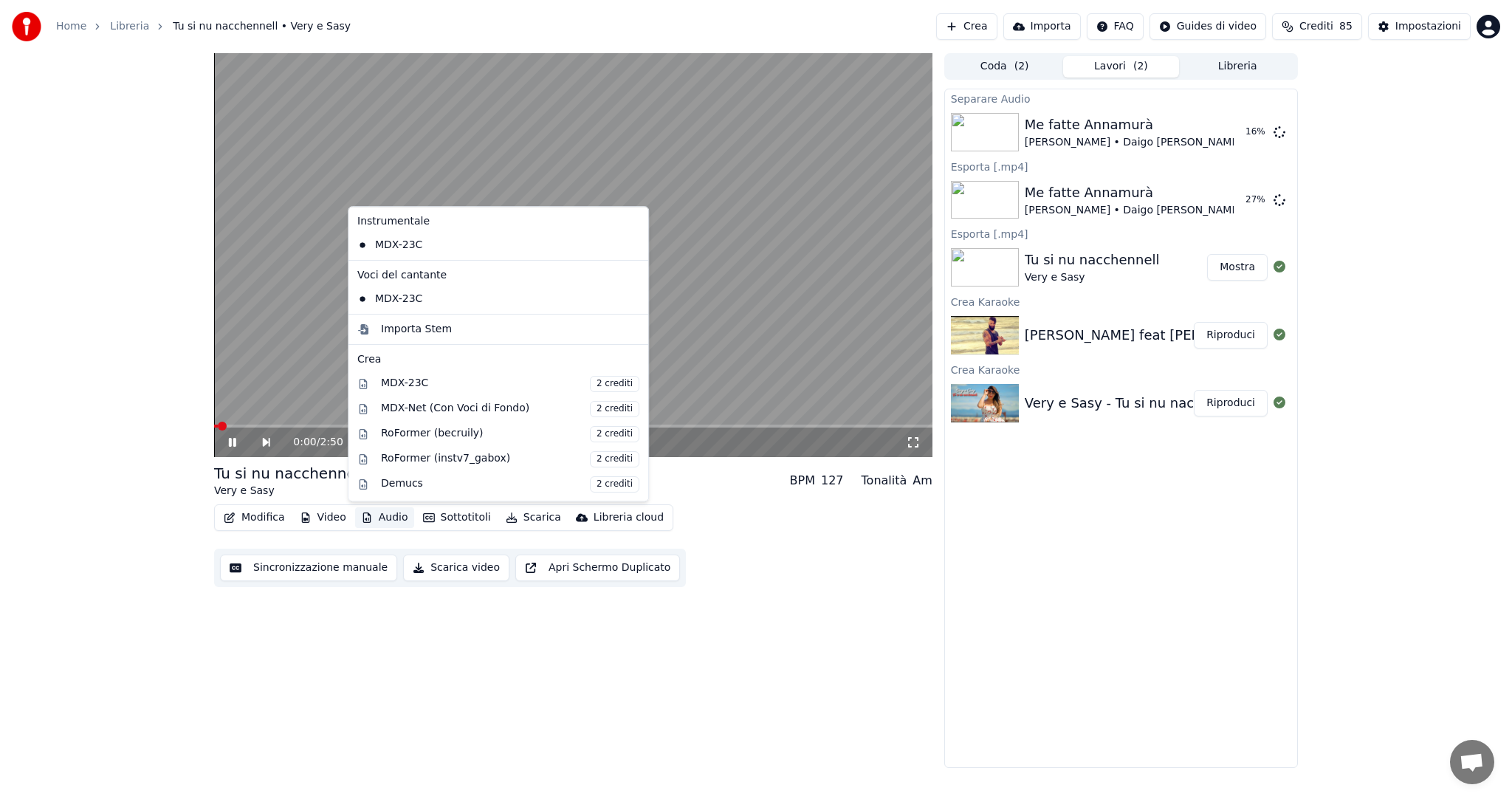
click at [382, 520] on button "Audio" at bounding box center [385, 518] width 59 height 21
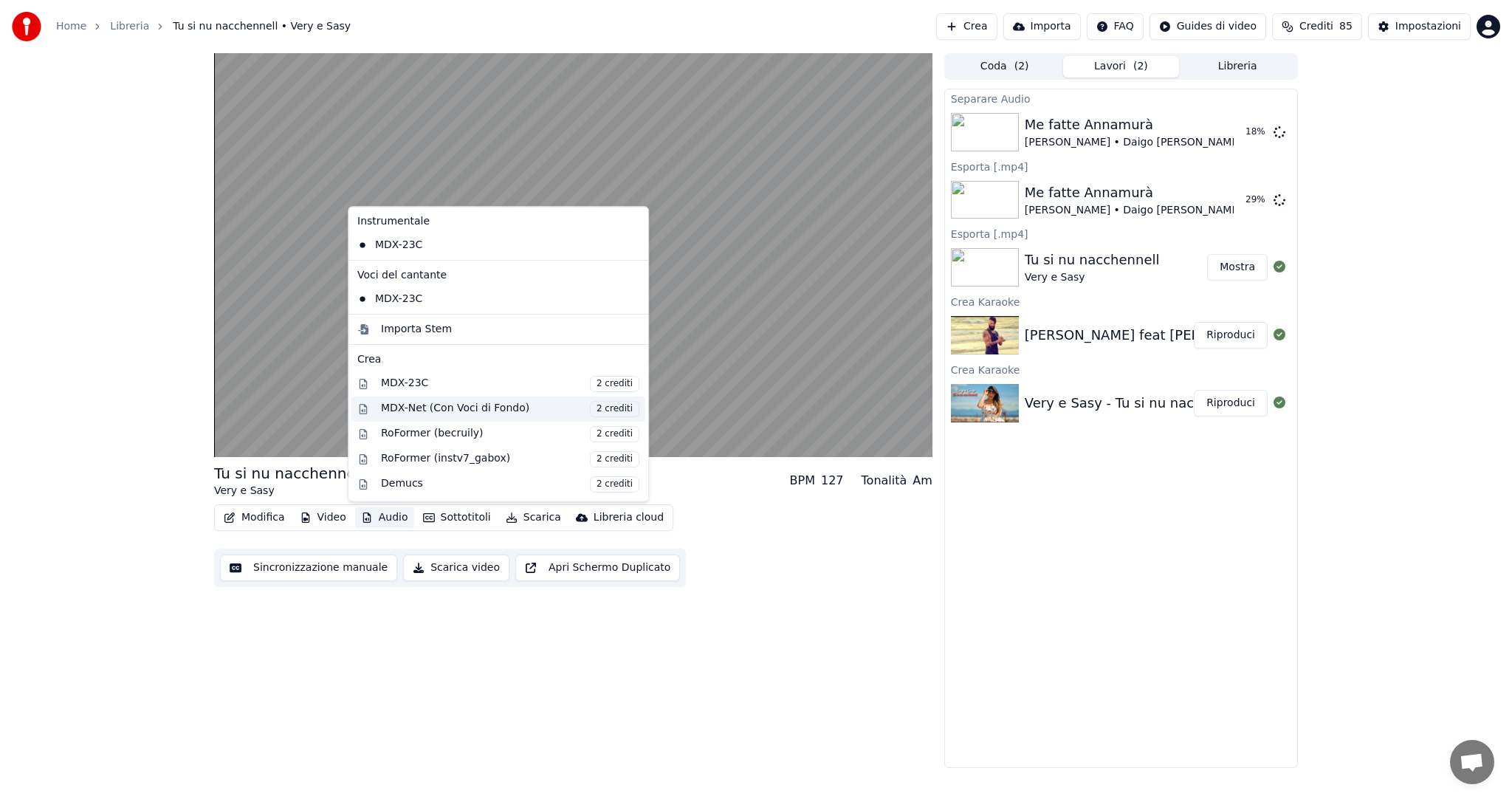
click at [496, 405] on div "MDX-Net (Con Voci di Fondo) 2 crediti" at bounding box center [510, 409] width 259 height 17
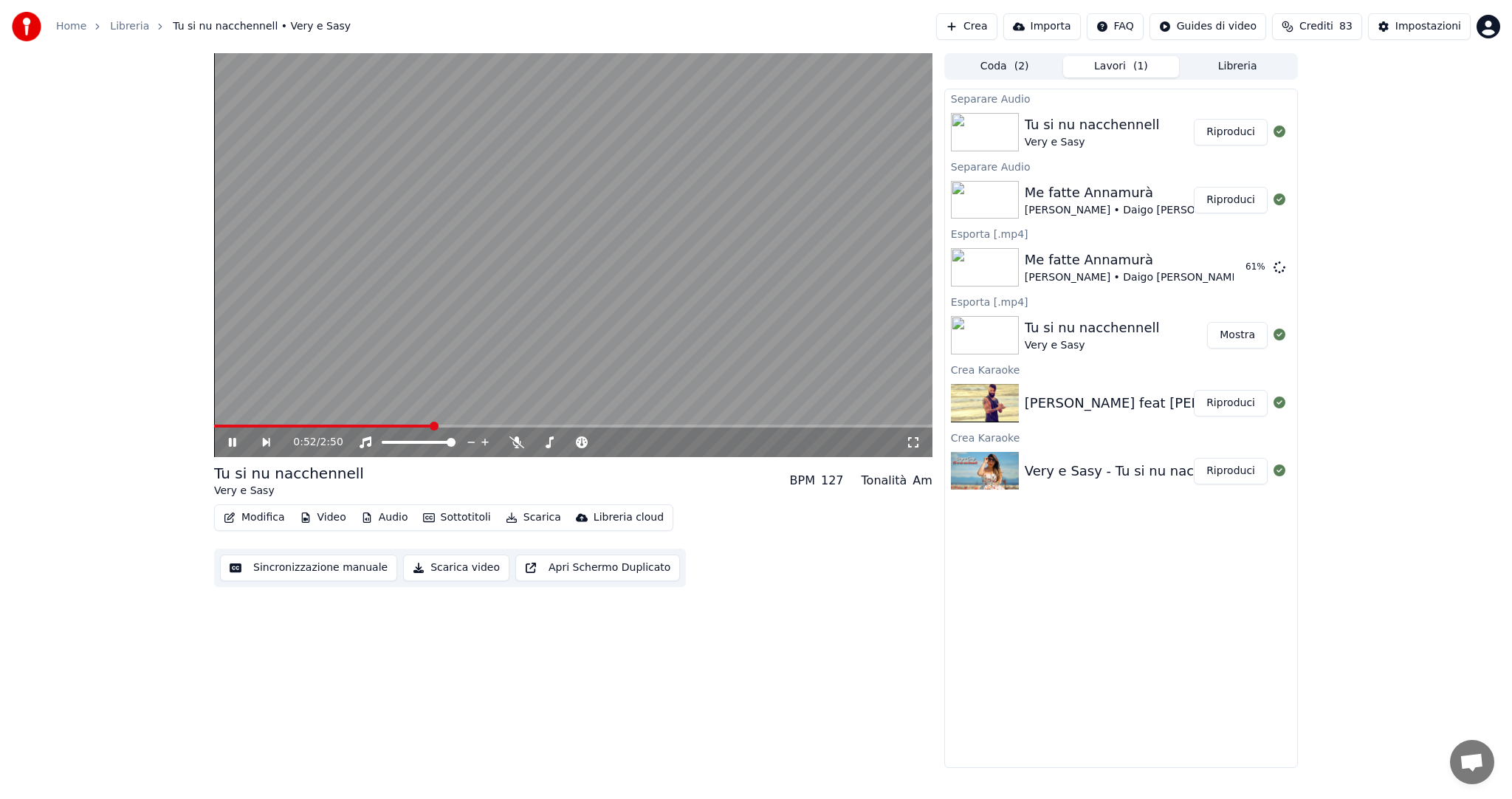
click at [1235, 138] on button "Riproduci" at bounding box center [1231, 132] width 74 height 27
click at [325, 423] on video at bounding box center [573, 255] width 719 height 404
click at [320, 428] on span at bounding box center [573, 425] width 719 height 3
click at [233, 443] on icon at bounding box center [233, 443] width 9 height 10
click at [427, 422] on span at bounding box center [422, 426] width 9 height 9
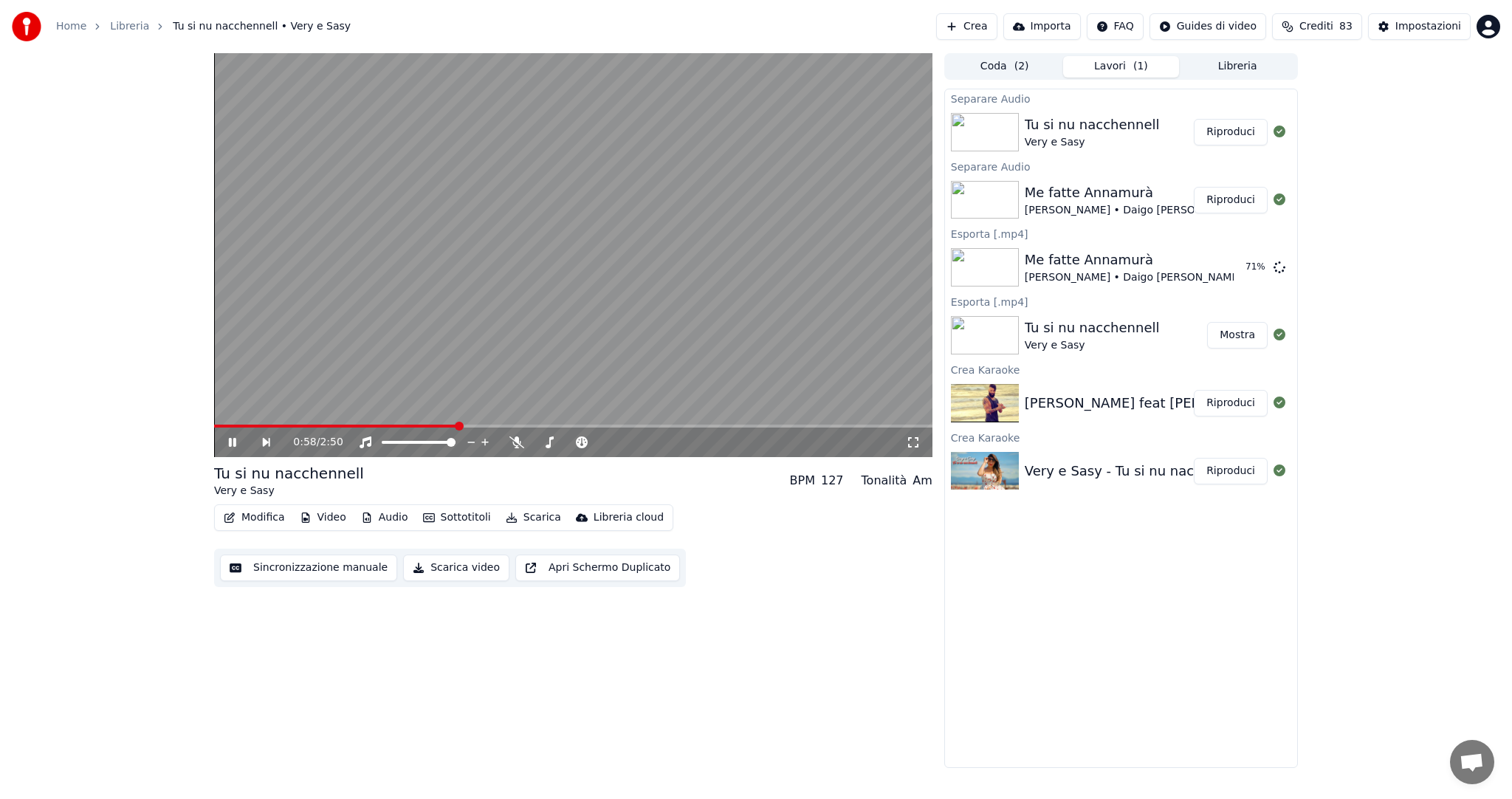
click at [393, 521] on button "Audio" at bounding box center [385, 518] width 59 height 21
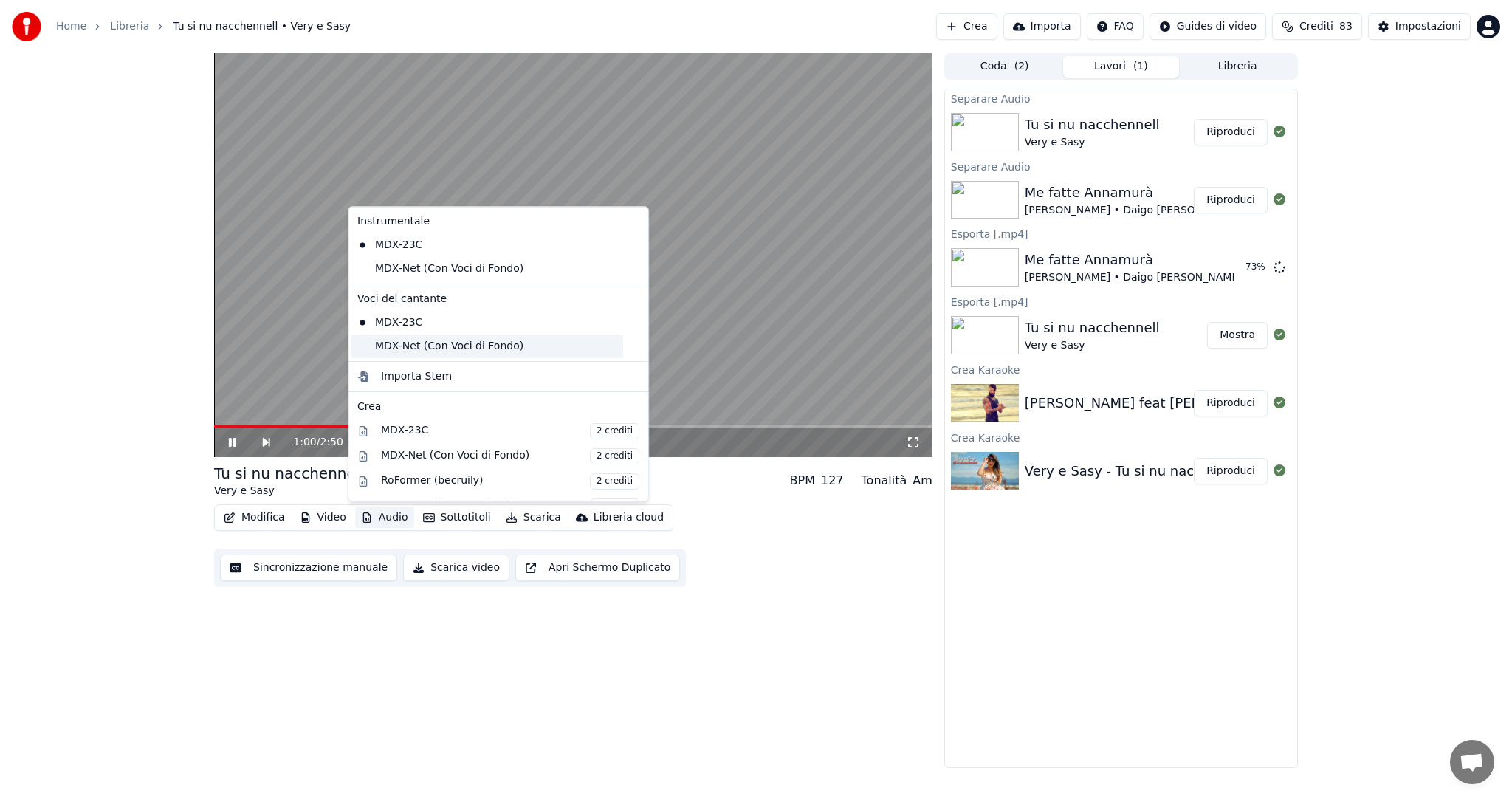
click at [466, 349] on div "MDX-Net (Con Voci di Fondo)" at bounding box center [488, 346] width 272 height 24
click at [394, 523] on button "Audio" at bounding box center [385, 518] width 59 height 21
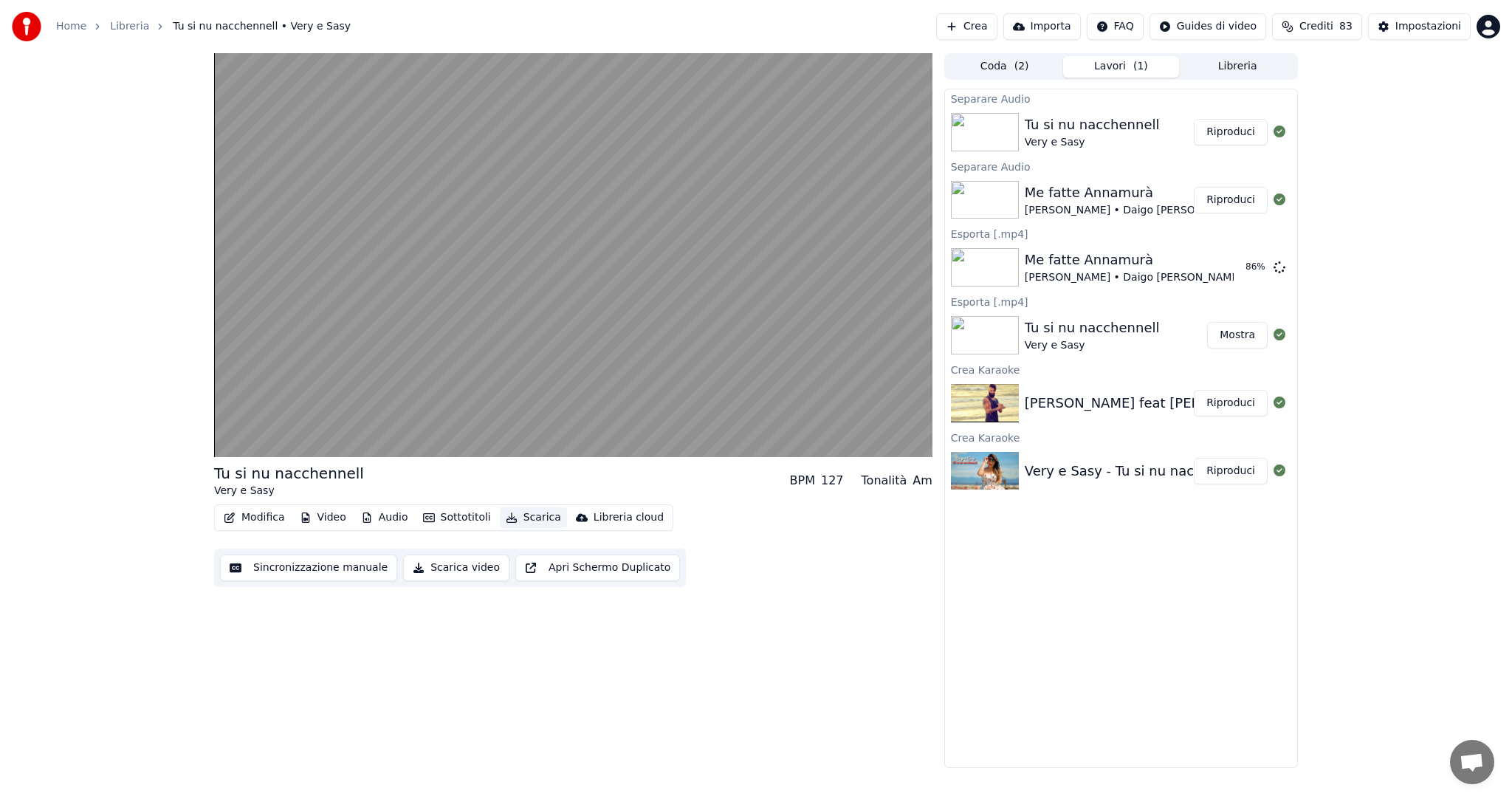
click at [506, 517] on icon "button" at bounding box center [512, 518] width 12 height 10
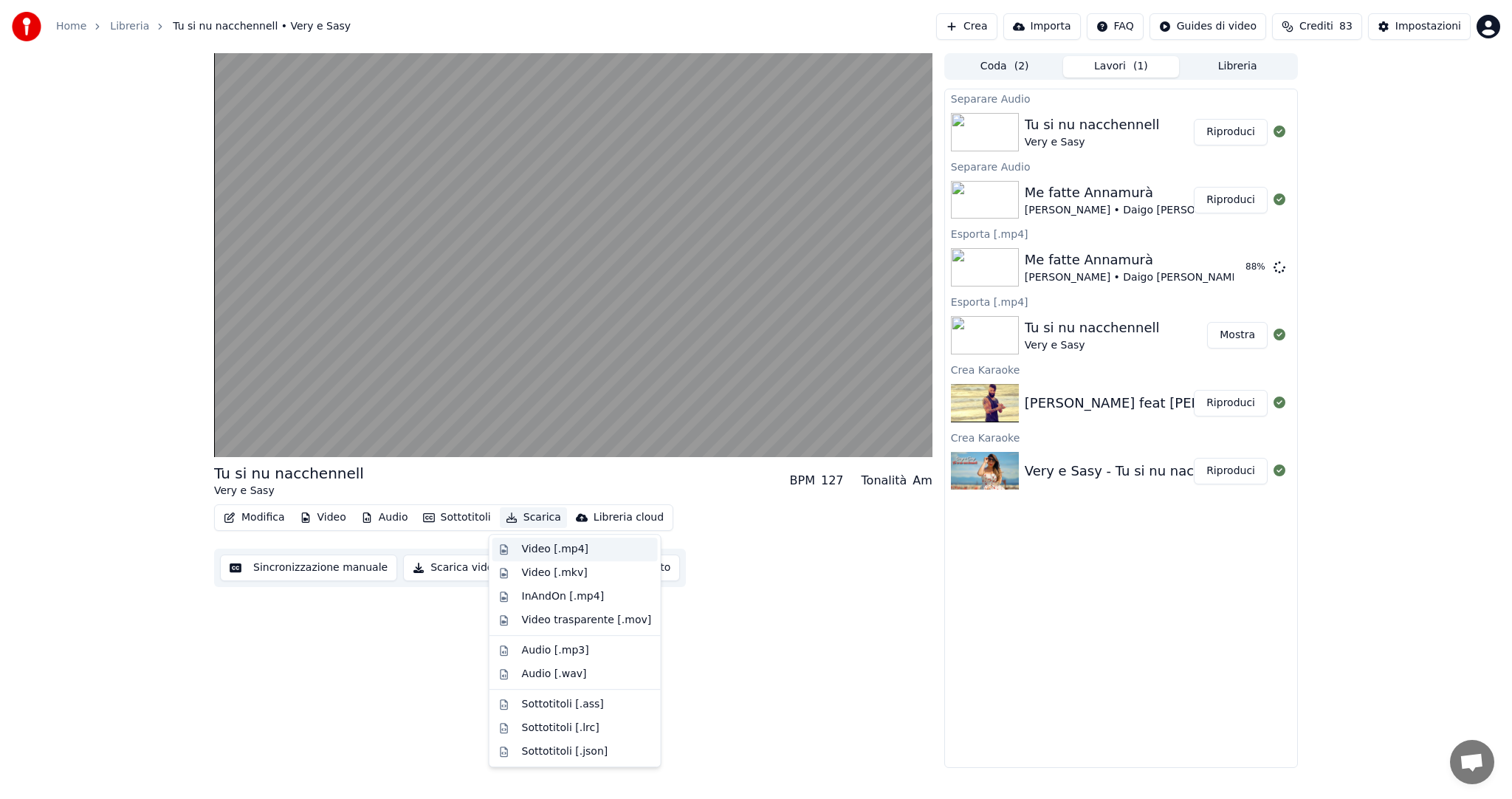
click at [531, 552] on div "Video [.mp4]" at bounding box center [555, 549] width 66 height 15
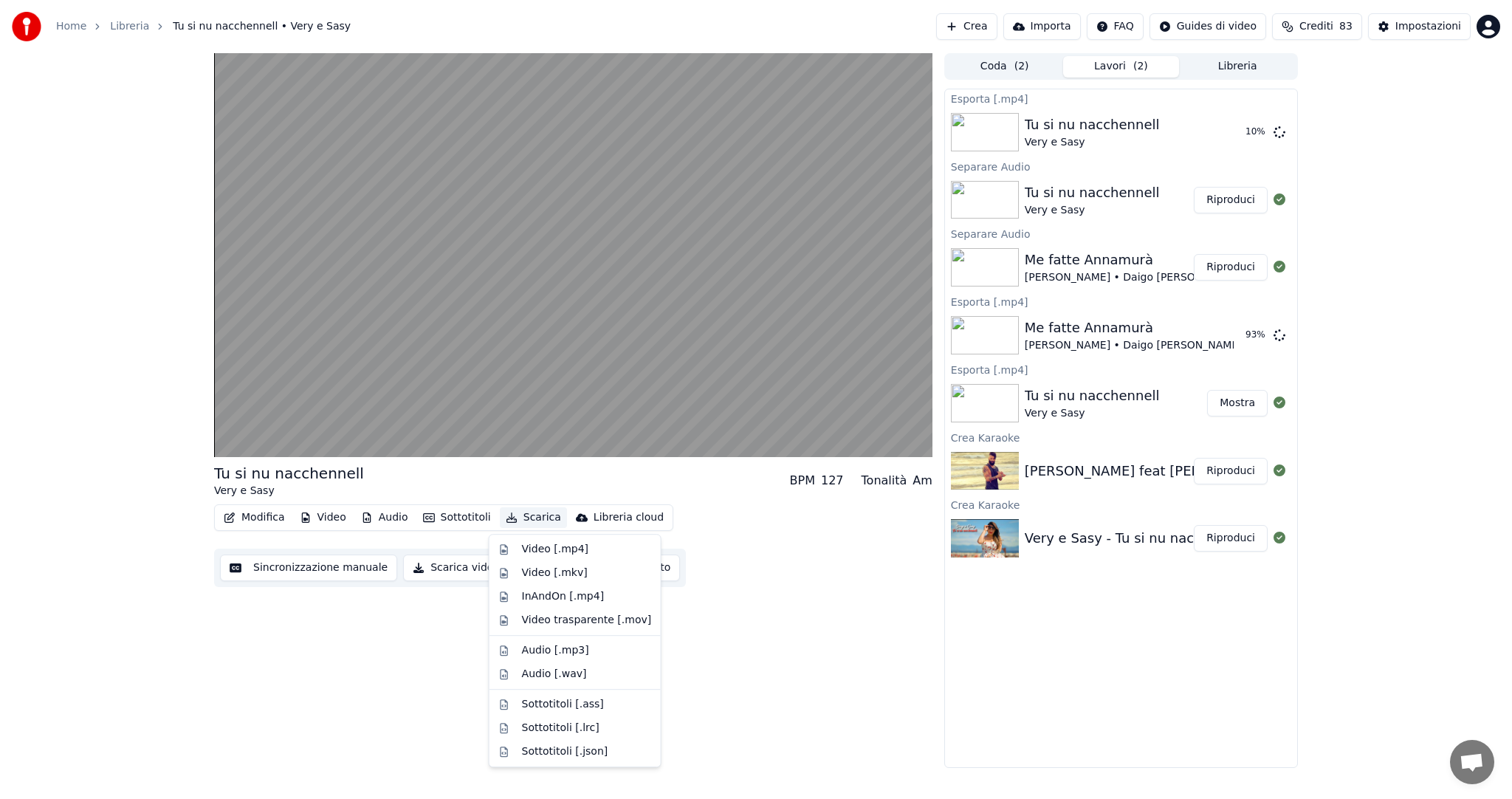
click at [519, 517] on button "Scarica" at bounding box center [533, 518] width 67 height 21
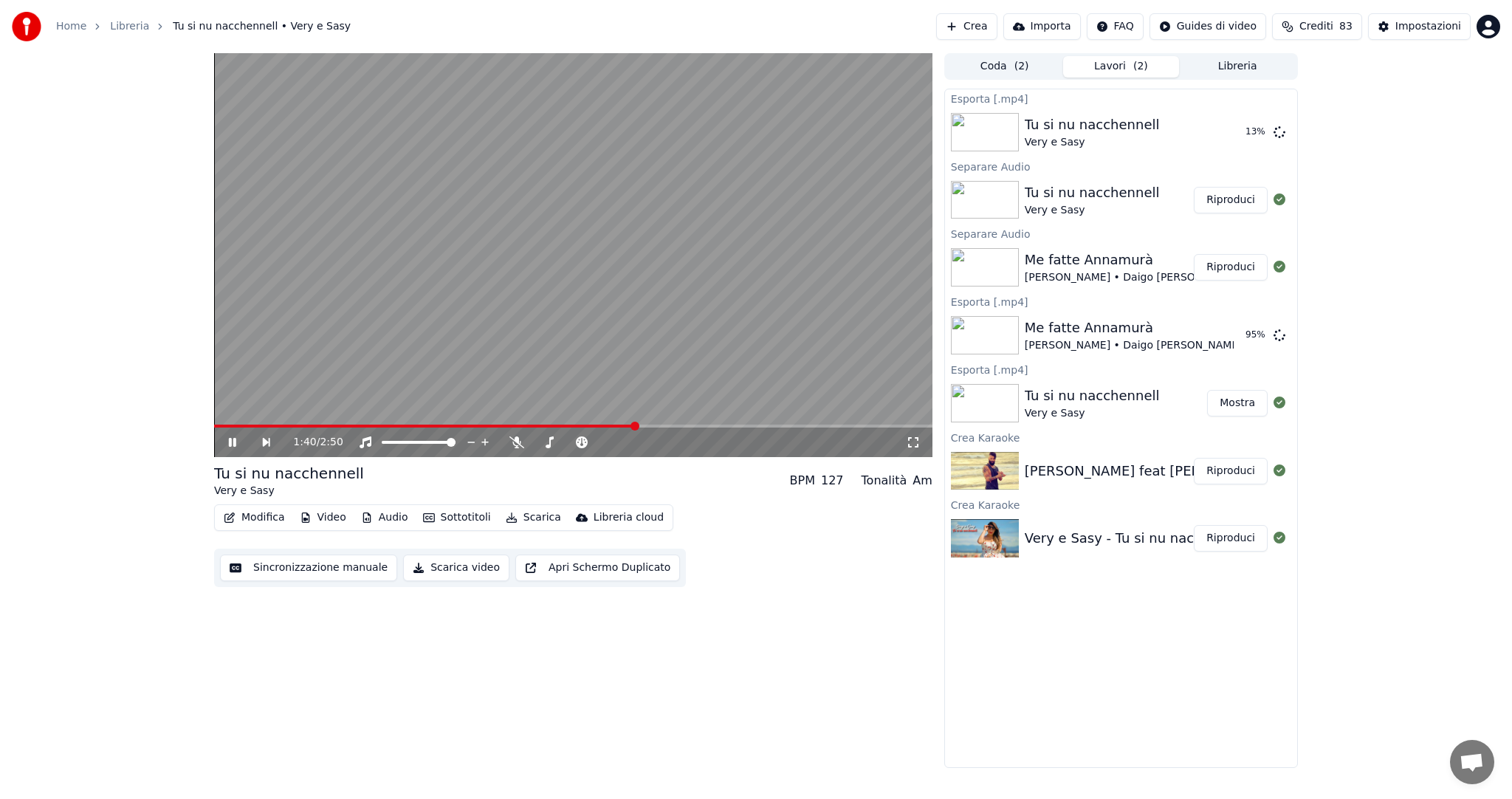
click at [1243, 262] on button "Riproduci" at bounding box center [1231, 267] width 74 height 27
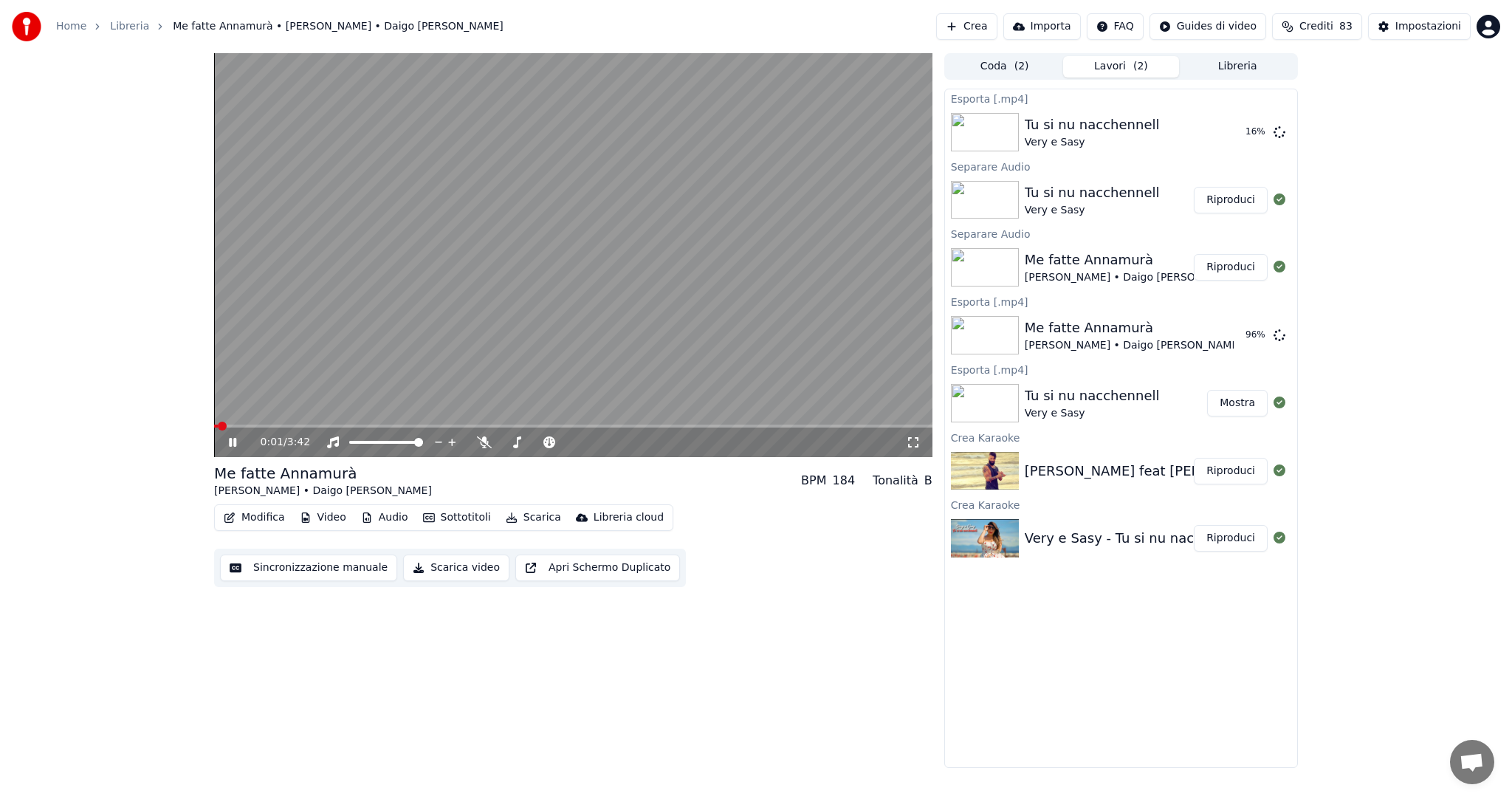
click at [386, 514] on button "Audio" at bounding box center [385, 518] width 59 height 21
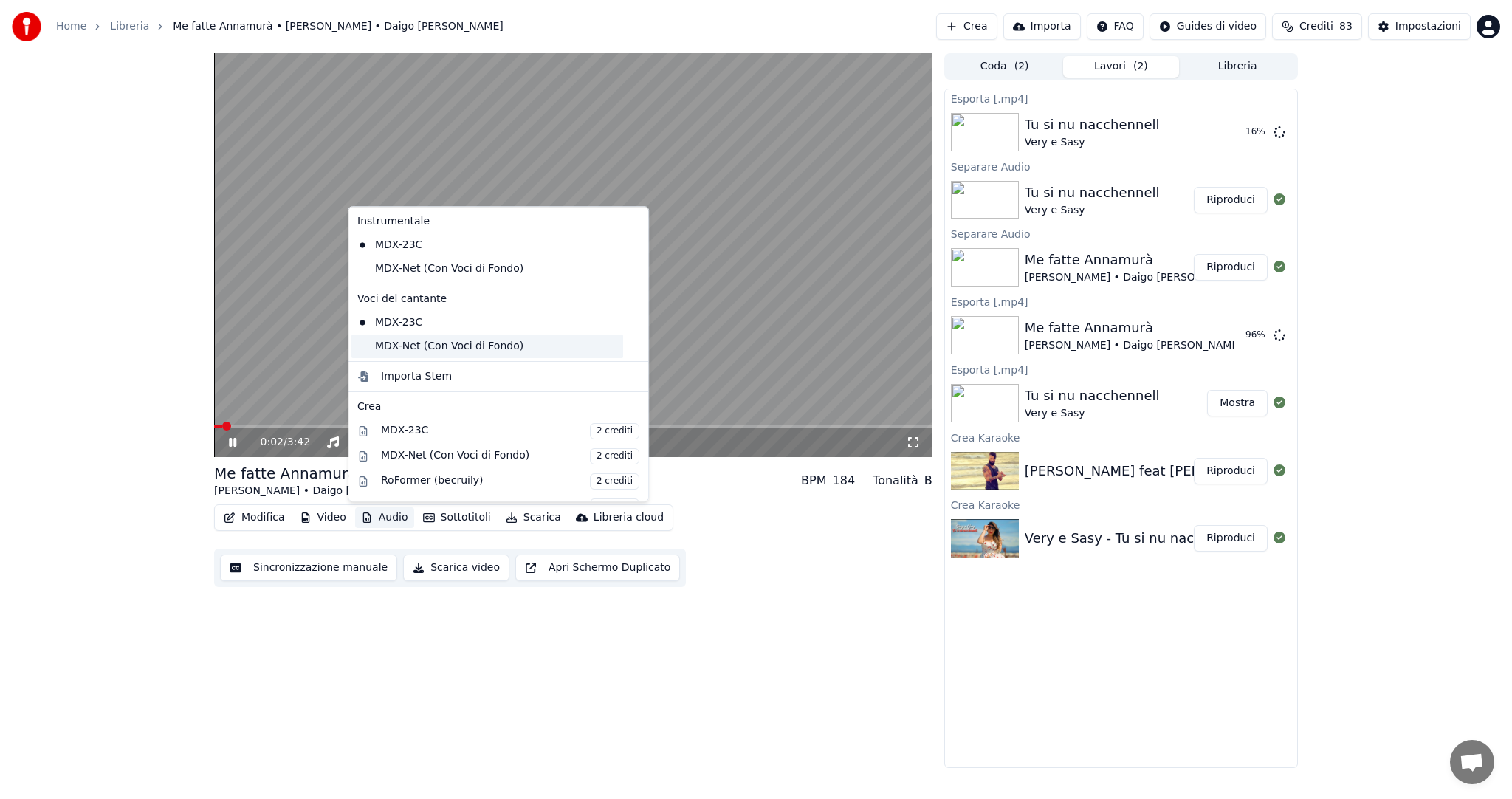
click at [488, 340] on div "MDX-Net (Con Voci di Fondo)" at bounding box center [488, 346] width 272 height 24
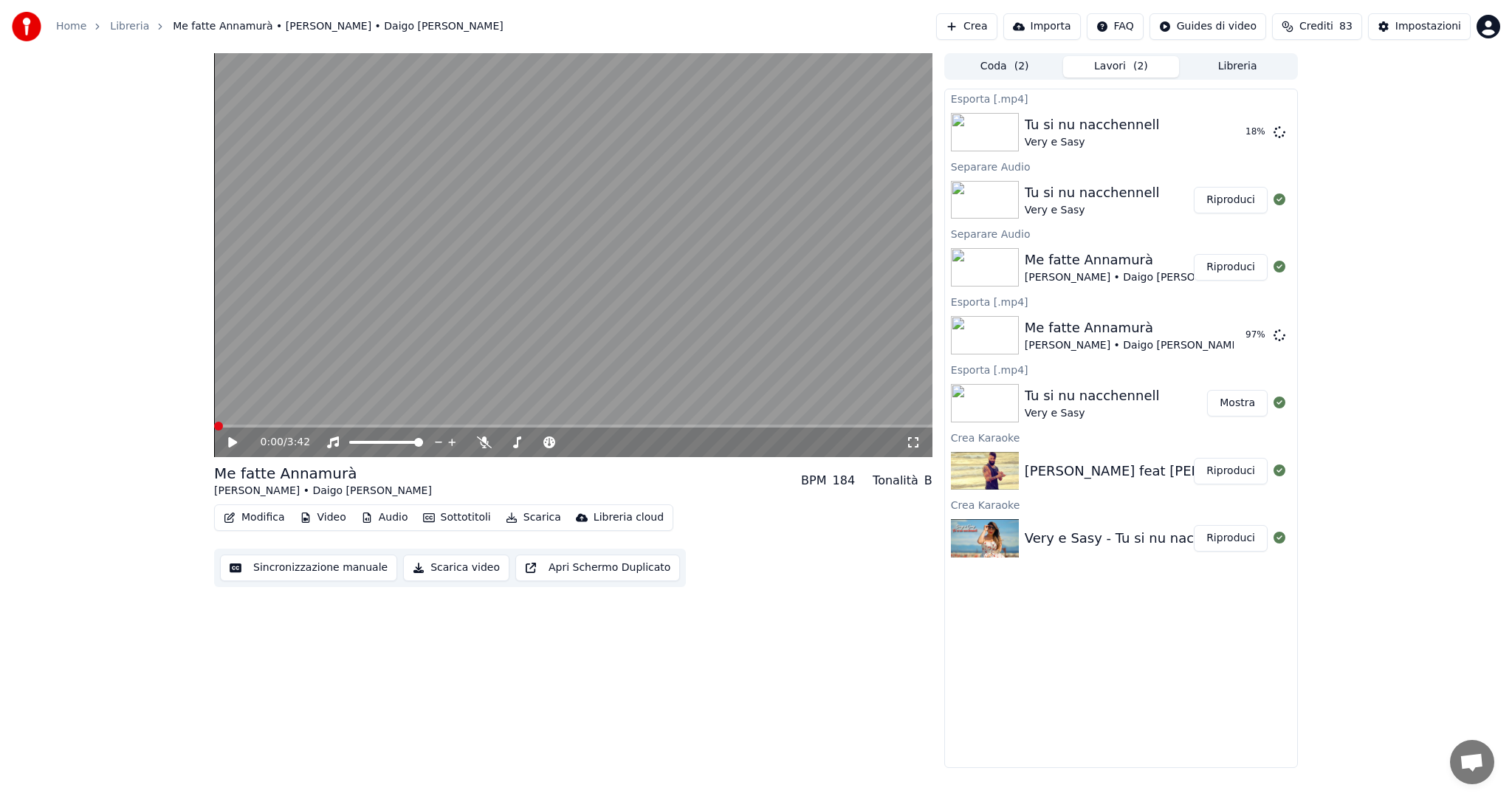
click at [407, 425] on span at bounding box center [573, 425] width 719 height 3
click at [528, 519] on button "Scarica" at bounding box center [533, 518] width 67 height 21
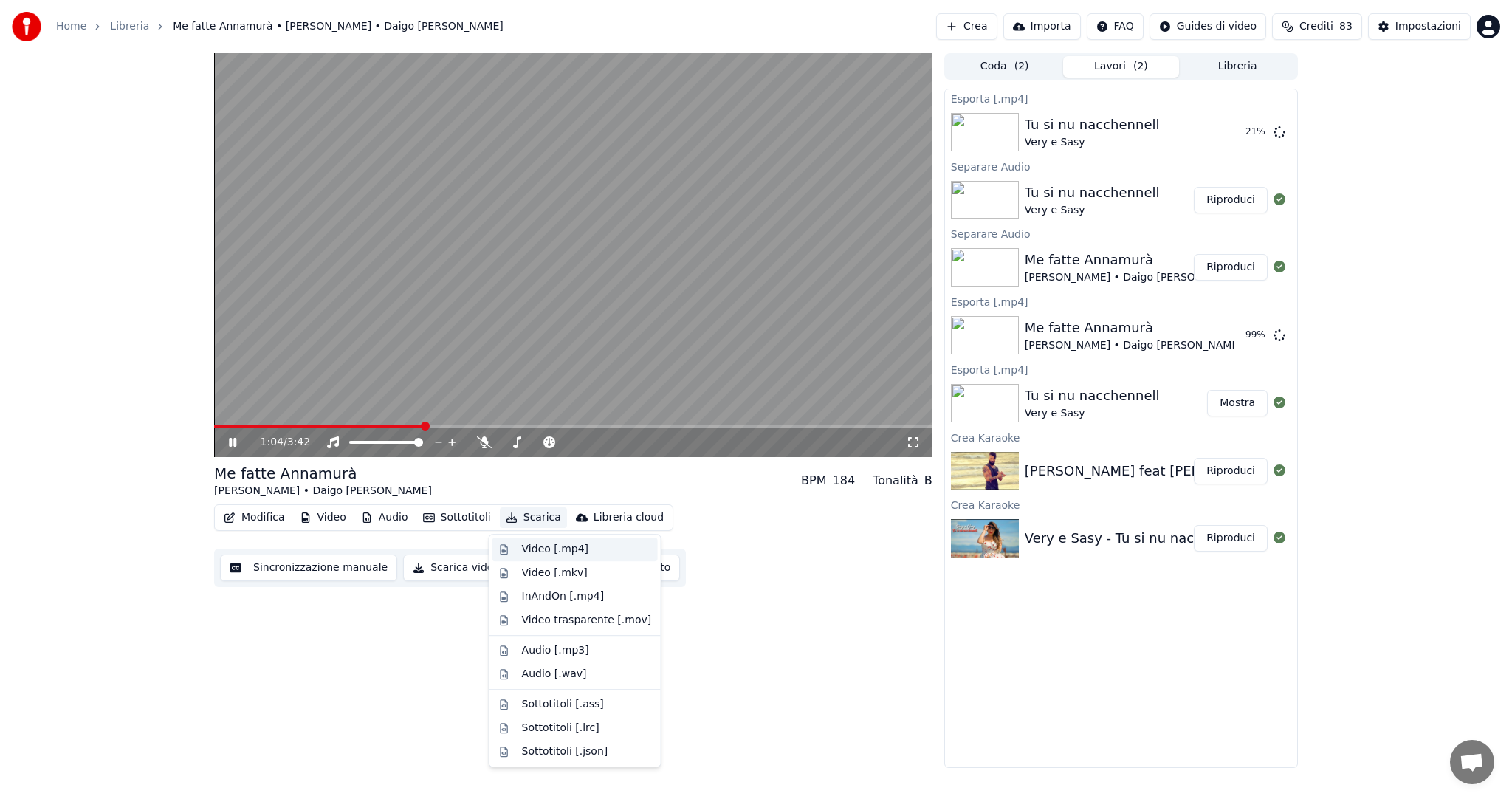
click at [545, 552] on div "Video [.mp4]" at bounding box center [555, 549] width 66 height 15
